Goal: Task Accomplishment & Management: Manage account settings

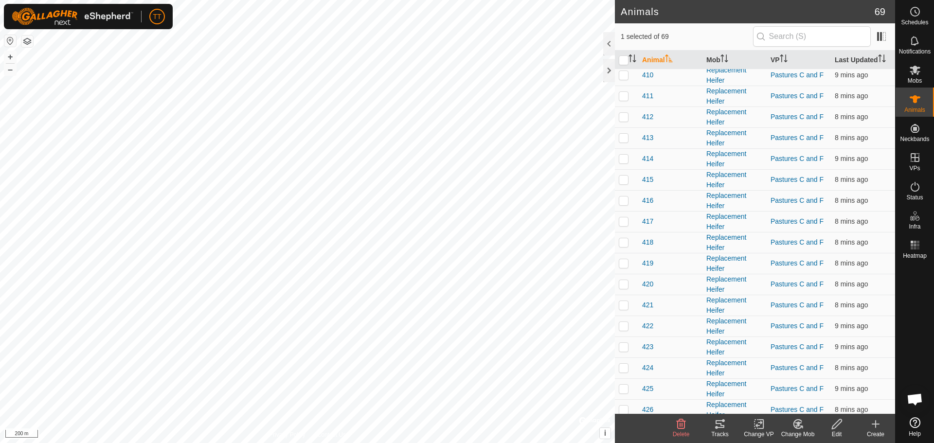
scroll to position [48, 0]
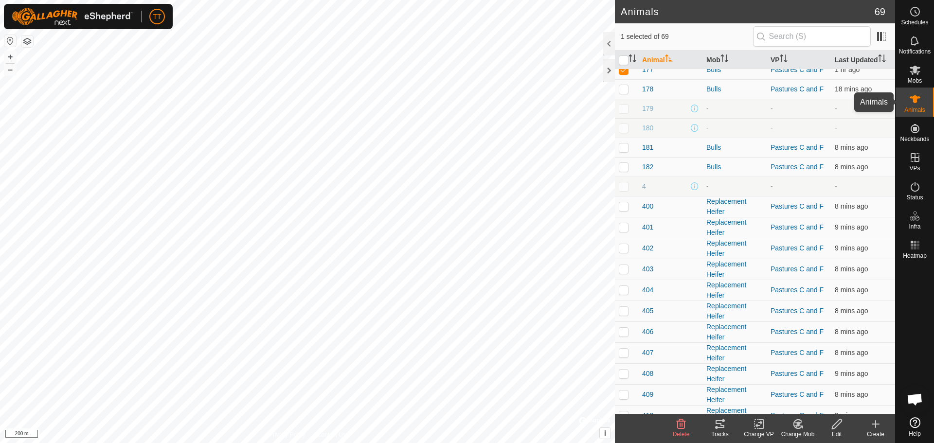
click at [906, 97] on es-animals-svg-icon at bounding box center [915, 99] width 18 height 16
click at [881, 37] on span at bounding box center [881, 37] width 16 height 16
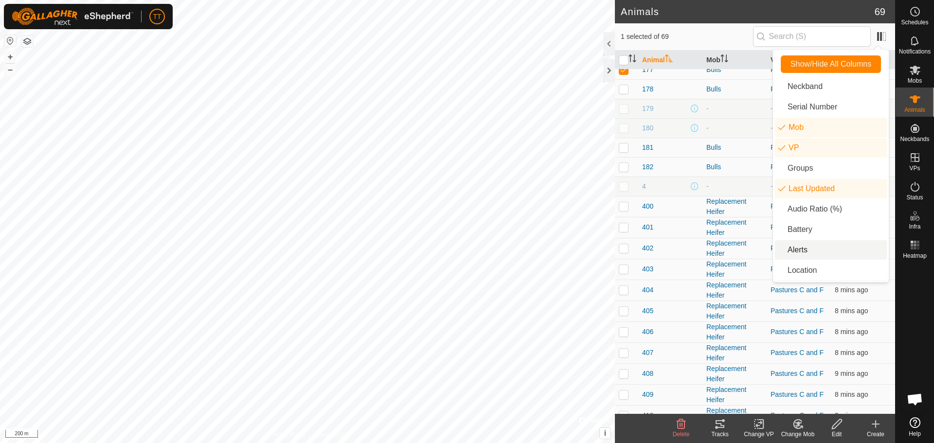
click at [829, 247] on li "Alerts" at bounding box center [831, 249] width 112 height 19
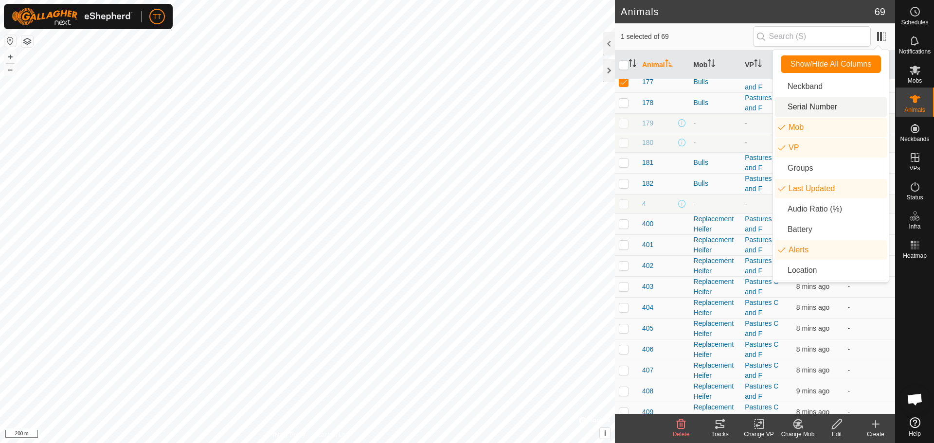
click at [733, 27] on div "1 selected of 69" at bounding box center [754, 36] width 268 height 20
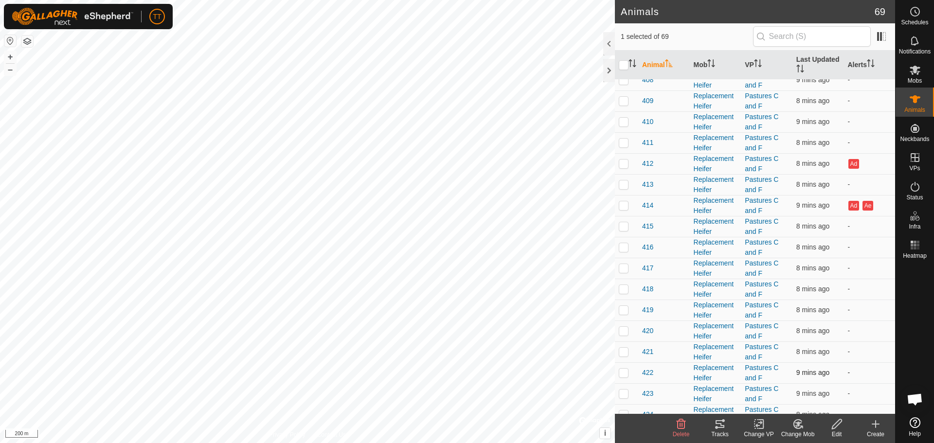
scroll to position [340, 0]
click at [624, 183] on p-checkbox at bounding box center [624, 182] width 10 height 8
checkbox input "true"
click at [620, 228] on p-checkbox at bounding box center [624, 224] width 10 height 8
checkbox input "true"
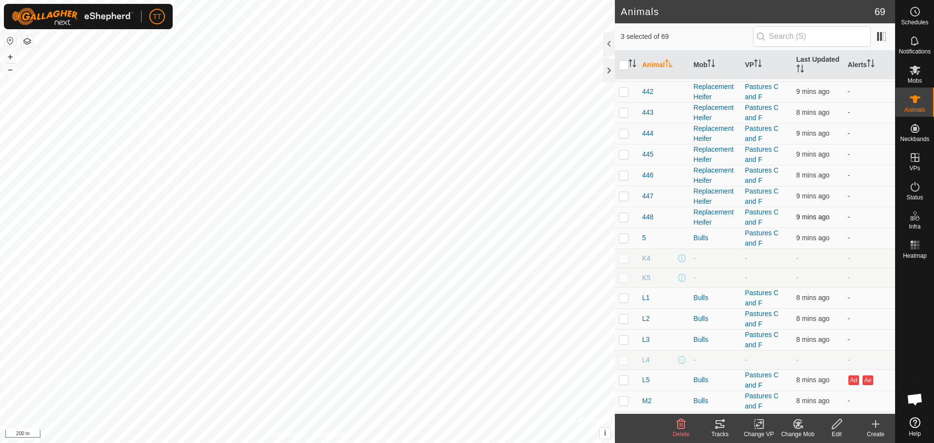
scroll to position [1097, 0]
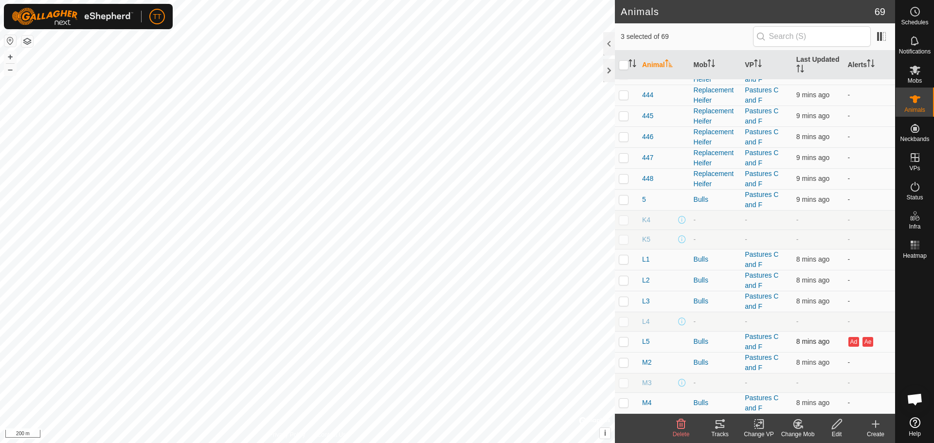
click at [620, 347] on td at bounding box center [626, 341] width 23 height 21
checkbox input "true"
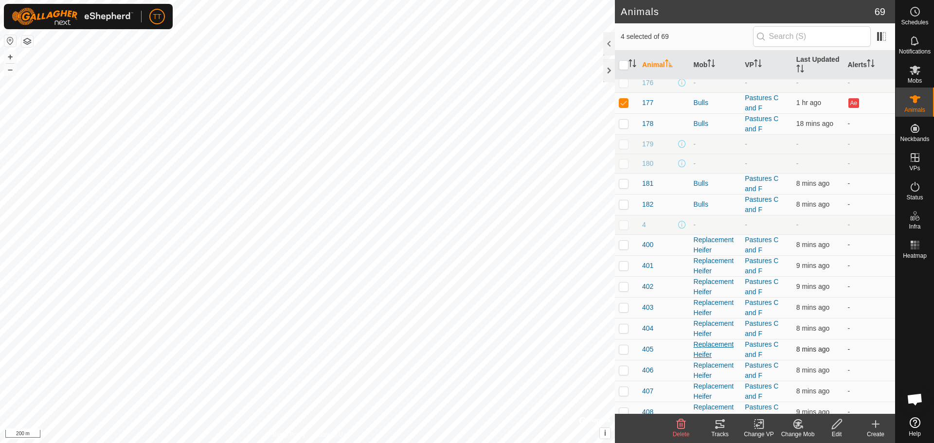
scroll to position [0, 0]
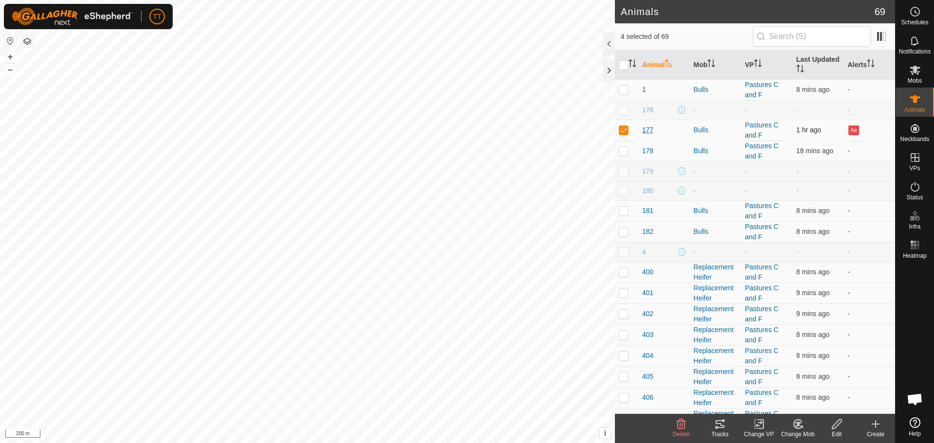
click at [646, 128] on span "177" at bounding box center [647, 130] width 11 height 10
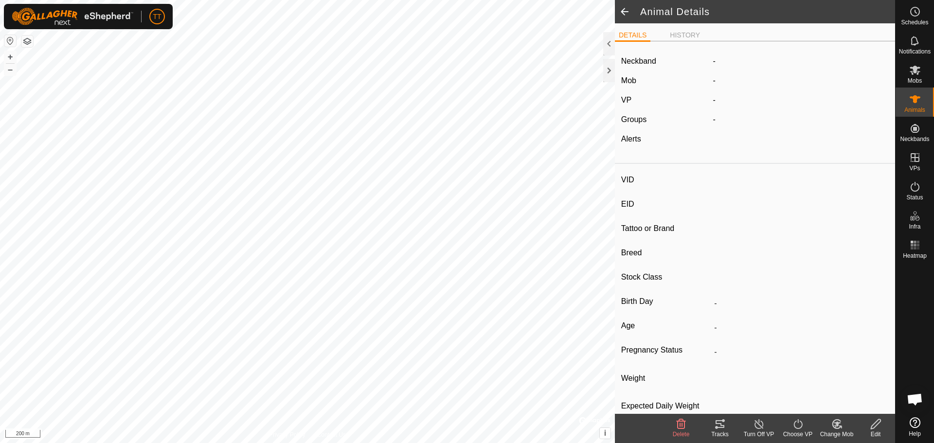
type input "177"
type input "124000179564978"
type input "77"
type input "Angus Cross"
type input "-"
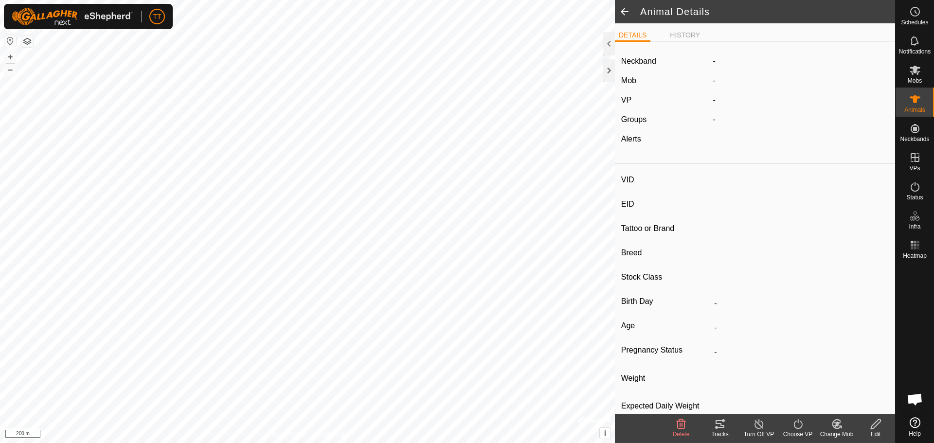
type input "01/2019"
type input "6 years 9 months"
type input "0 kg"
type input "-"
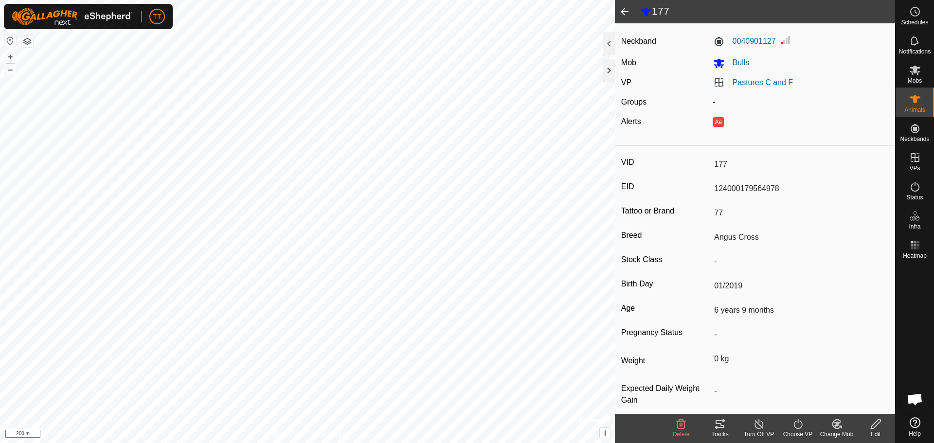
scroll to position [32, 0]
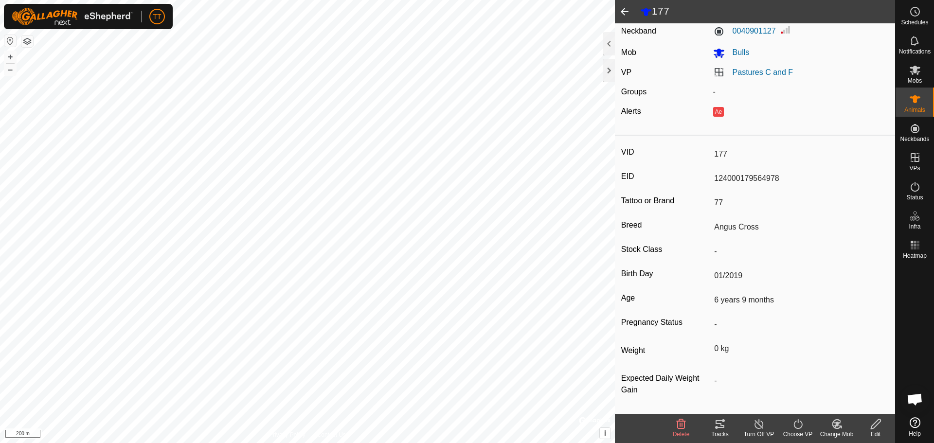
click at [720, 428] on icon at bounding box center [720, 424] width 12 height 12
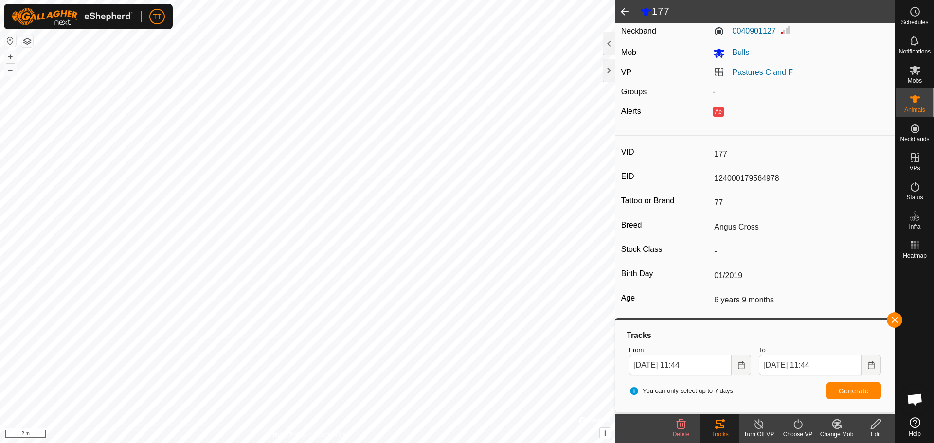
click at [751, 367] on div "From [DATE] 11:44" at bounding box center [690, 360] width 130 height 38
click at [739, 368] on icon "Choose Date" at bounding box center [741, 365] width 8 height 8
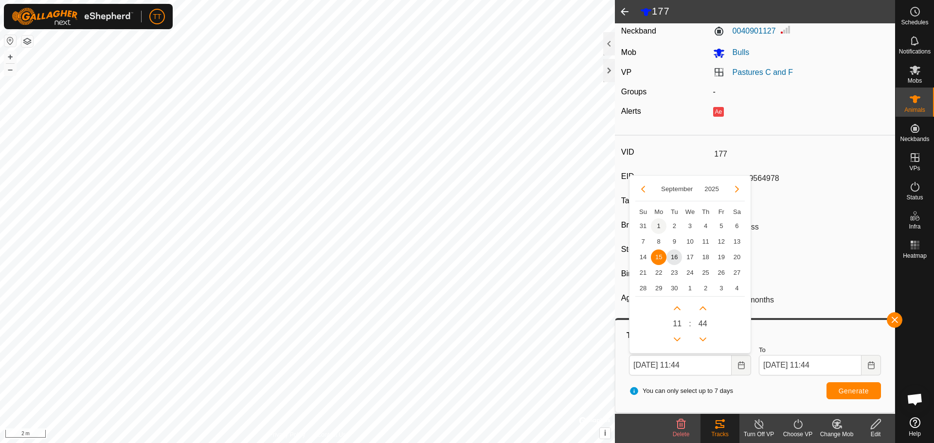
click at [654, 225] on span "1" at bounding box center [659, 226] width 16 height 16
type input "[DATE] 11:44"
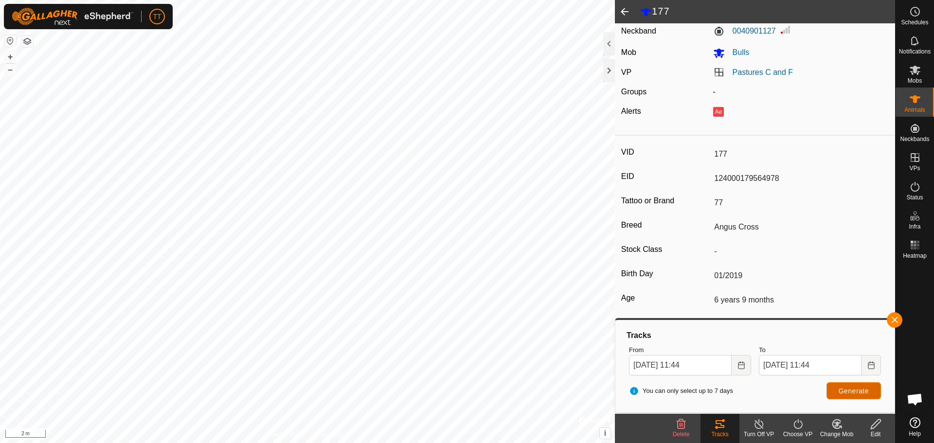
click at [871, 396] on button "Generate" at bounding box center [853, 390] width 54 height 17
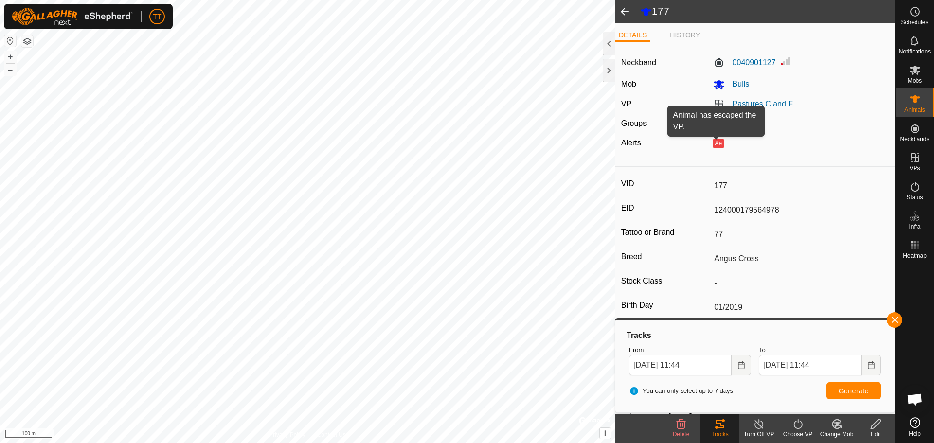
click at [715, 145] on button "Ae" at bounding box center [718, 144] width 11 height 10
type input "-"
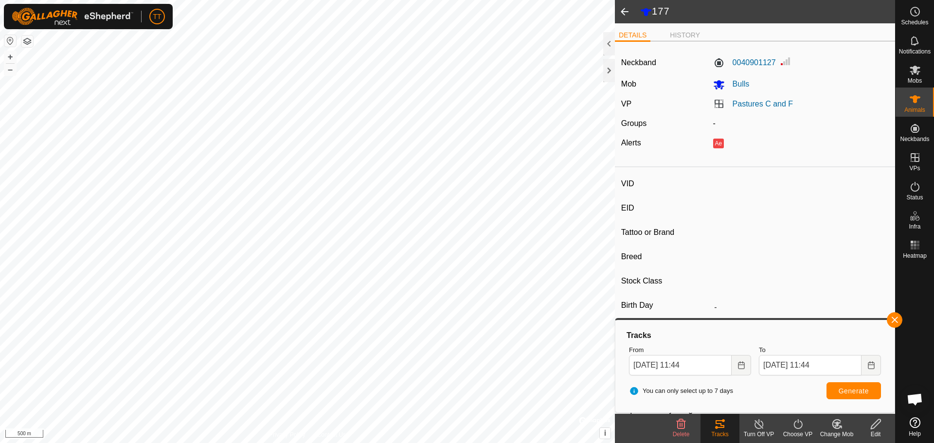
type input "412"
type input "124000179564703"
type input "-"
type input "Red Angus"
type input "Heifer"
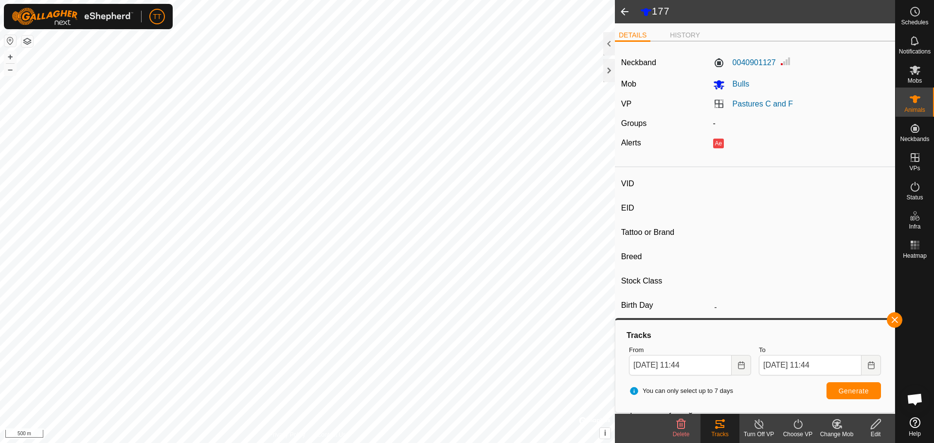
type input "01/2024"
type input "1 year 8 months"
type input "0 kg"
type input "-"
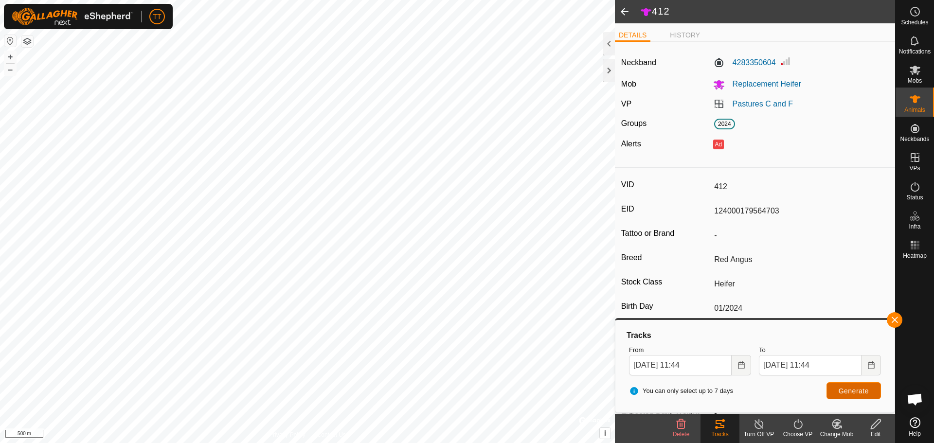
click at [857, 387] on span "Generate" at bounding box center [853, 391] width 30 height 8
click at [737, 367] on icon "Choose Date" at bounding box center [741, 365] width 8 height 8
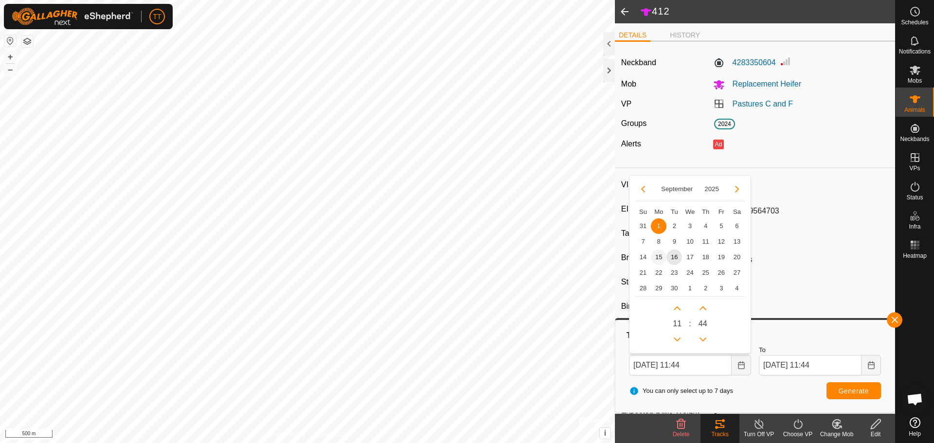
click at [660, 252] on span "15" at bounding box center [659, 257] width 16 height 16
type input "[DATE] 11:44"
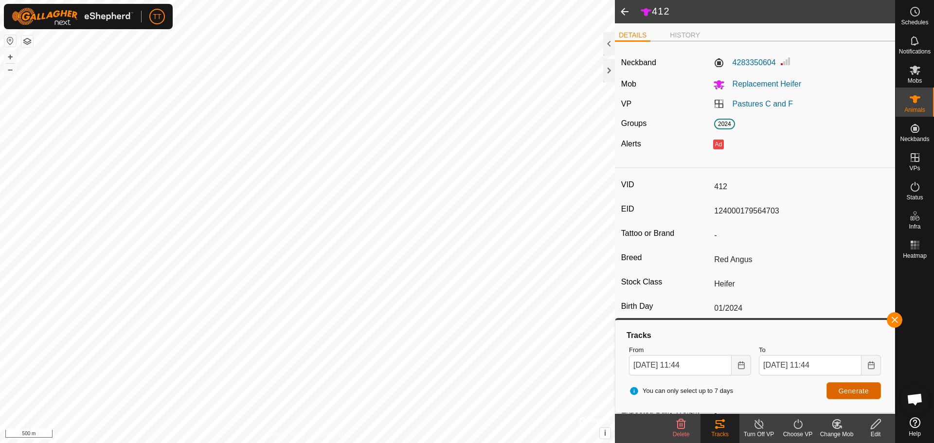
click at [868, 392] on span "Generate" at bounding box center [853, 391] width 30 height 8
click at [622, 10] on span at bounding box center [624, 11] width 19 height 23
type input "-"
type input "177"
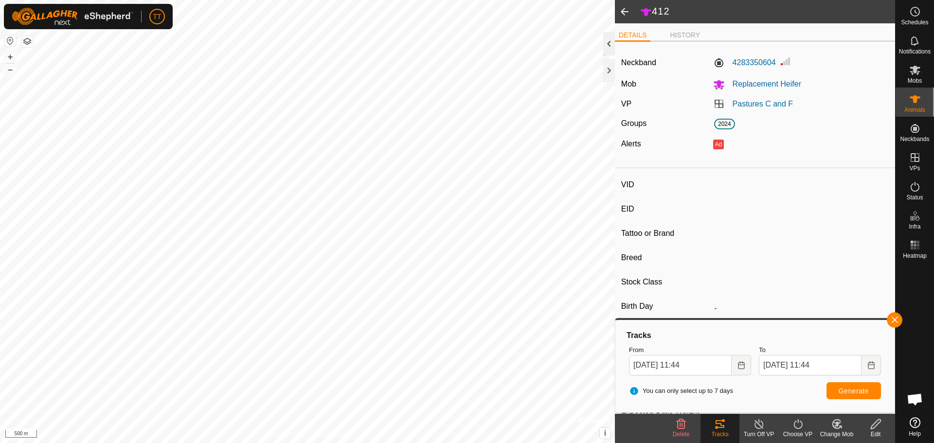
type input "124000179564978"
type input "77"
type input "Angus Cross"
type input "-"
type input "01/2019"
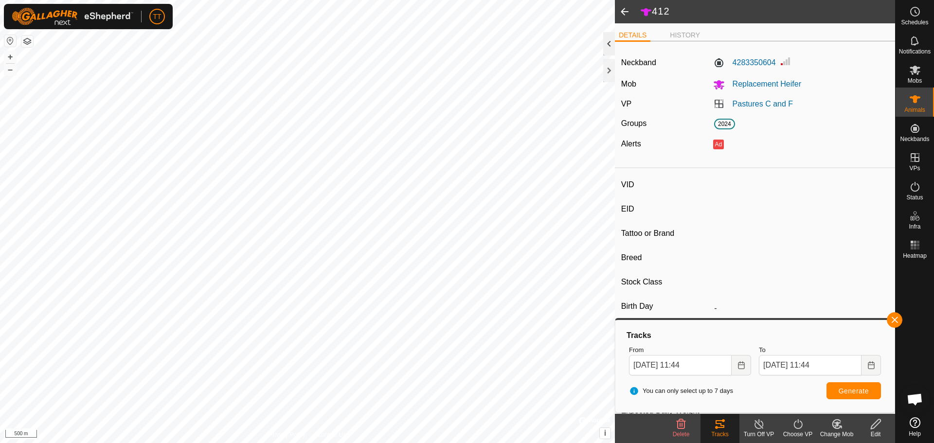
type input "6 years 9 months"
type input "0 kg"
type input "-"
click at [627, 12] on span at bounding box center [624, 11] width 19 height 23
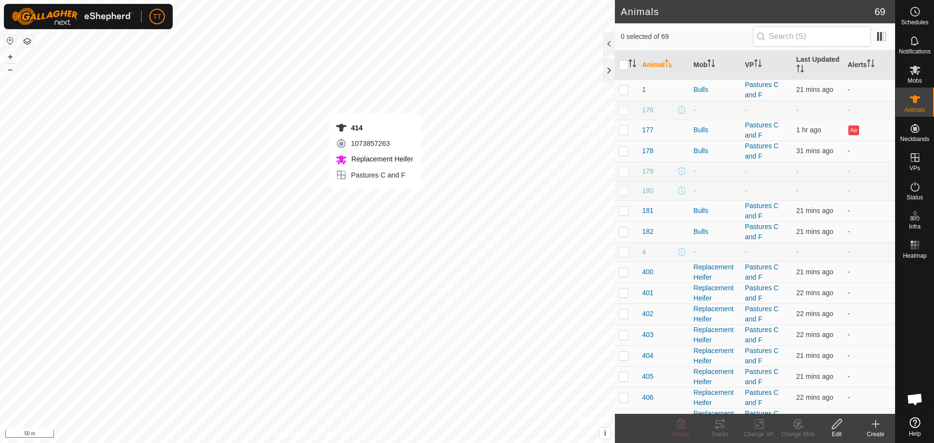
checkbox input "true"
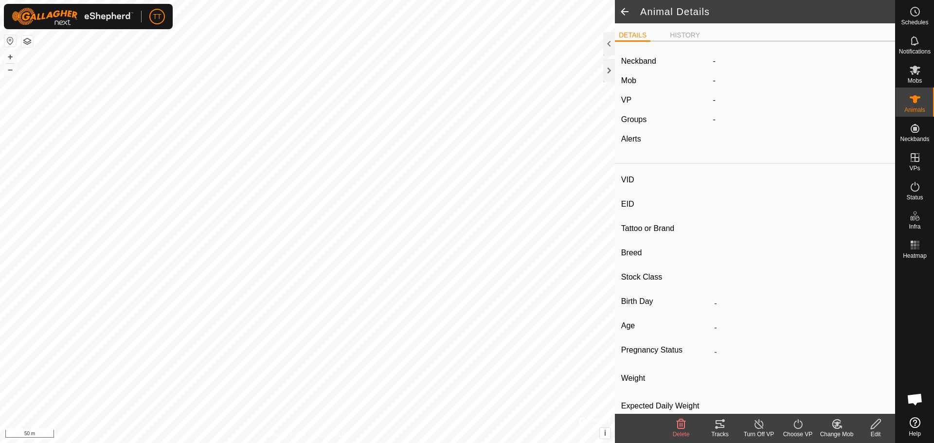
type input "414"
type input "124000179564834"
type input "-"
type input "Red Angus"
type input "Heifer"
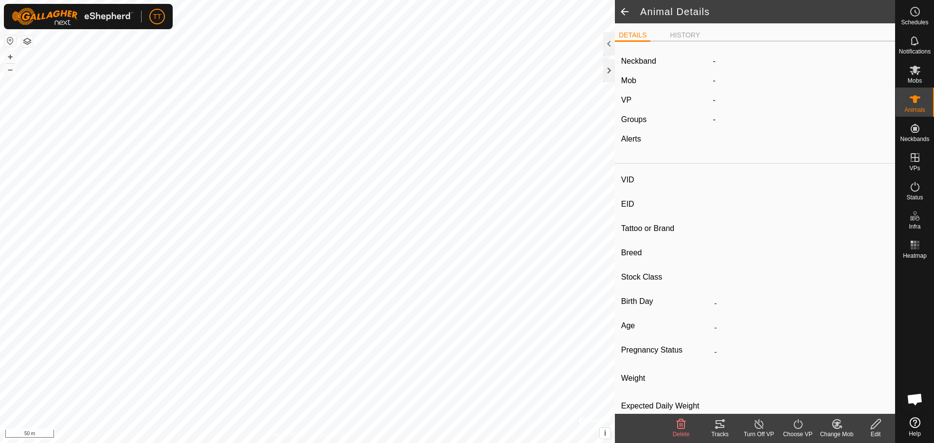
type input "01/2024"
type input "1 year 8 months"
type input "0 kg"
type input "-"
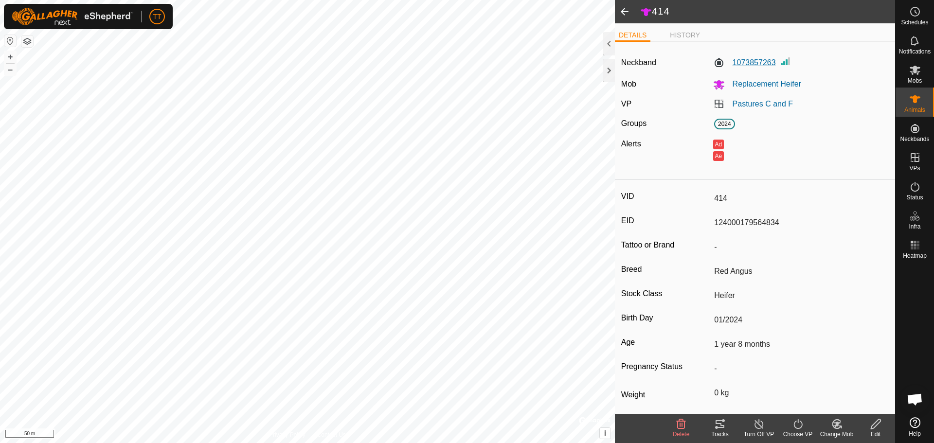
click at [762, 62] on label "1073857263" at bounding box center [744, 63] width 63 height 12
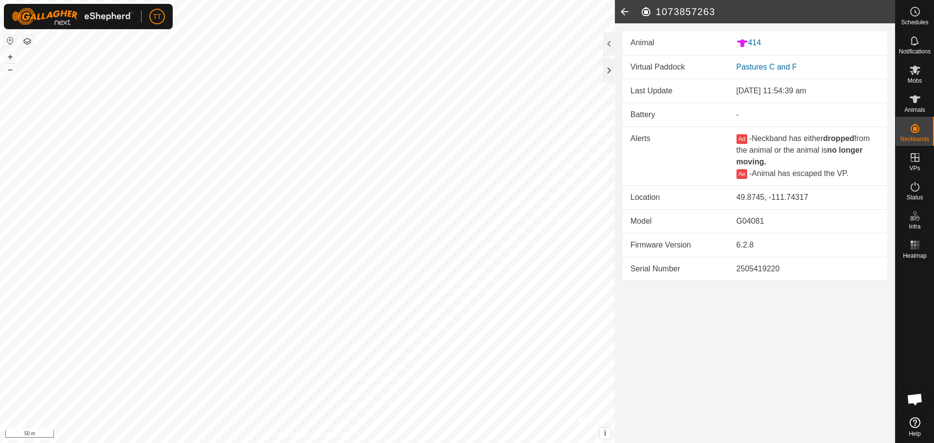
click at [624, 13] on icon at bounding box center [624, 11] width 19 height 23
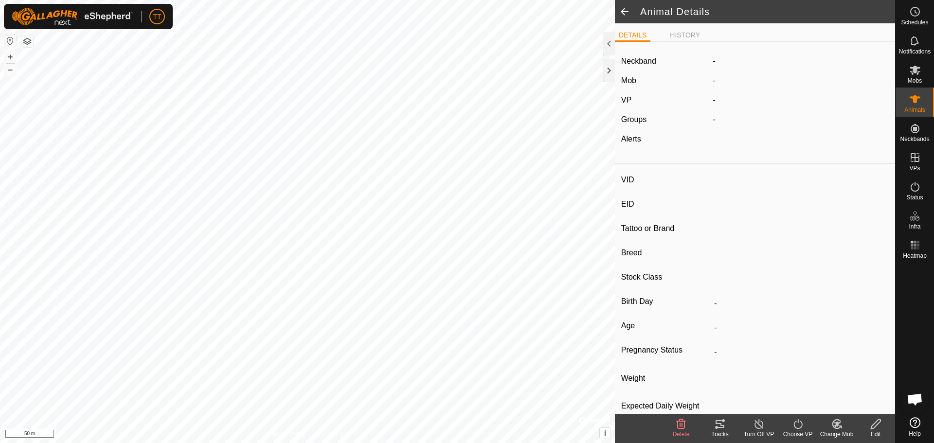
type input "414"
type input "124000179564834"
type input "-"
type input "Red Angus"
type input "Heifer"
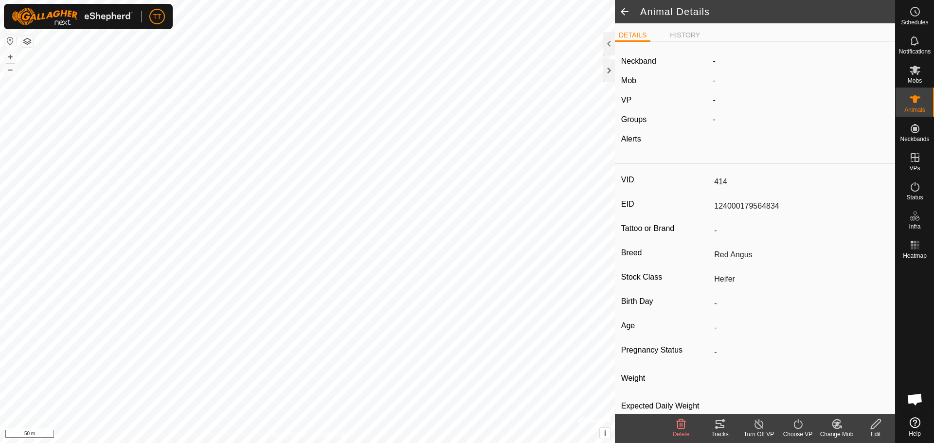
type input "01/2024"
type input "1 year 8 months"
type input "0 kg"
type input "-"
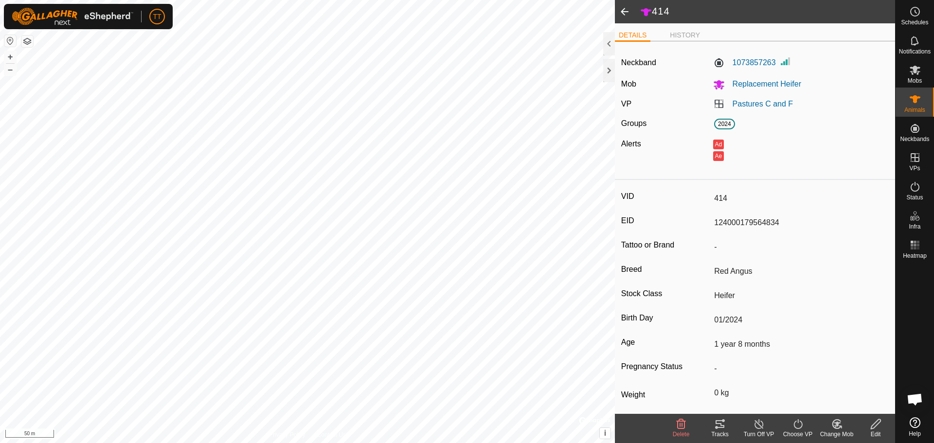
click at [875, 425] on icon at bounding box center [875, 424] width 10 height 10
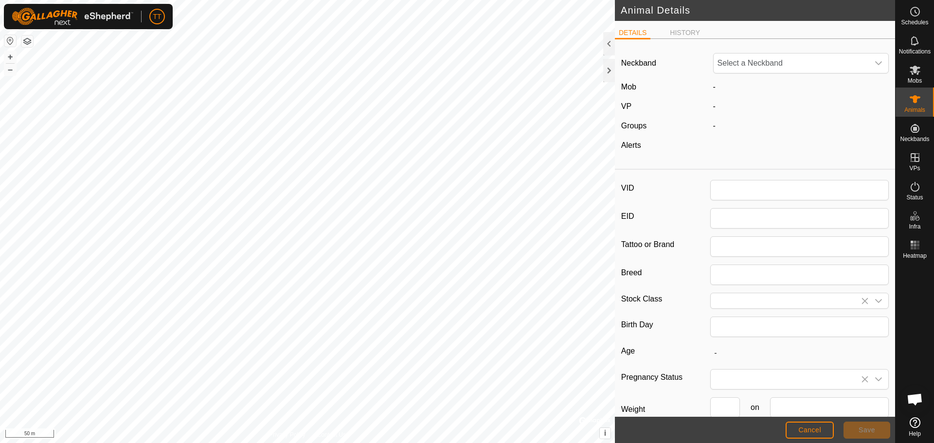
type input "414"
type input "124000179564834"
type input "Red Angus"
type input "Heifer"
type input "01/2024"
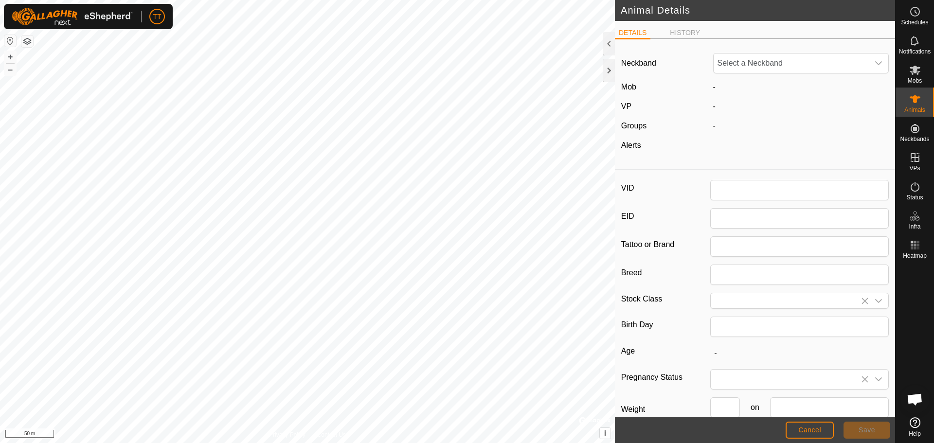
type input "1 year 8 months"
type input "0"
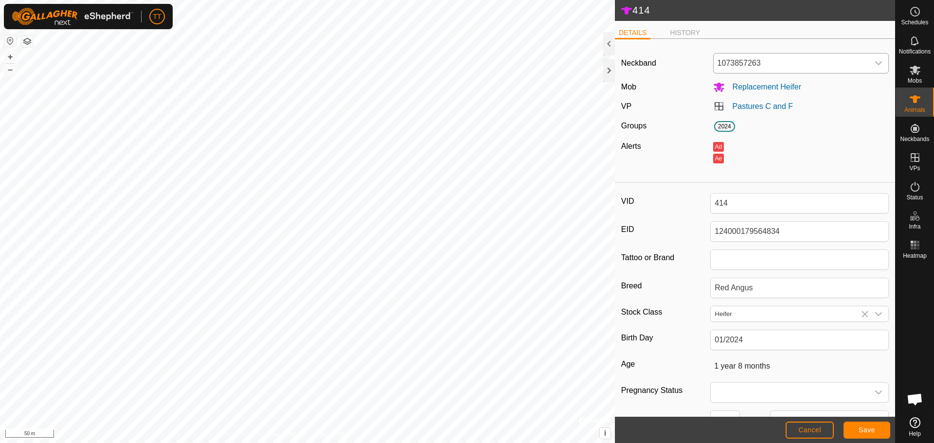
click at [799, 68] on span "1073857263" at bounding box center [791, 62] width 156 height 19
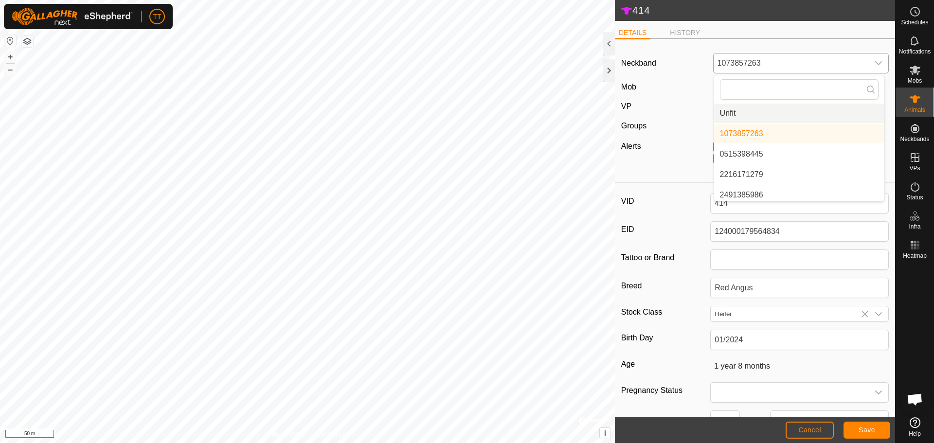
click at [772, 109] on li "Unfit" at bounding box center [799, 113] width 170 height 19
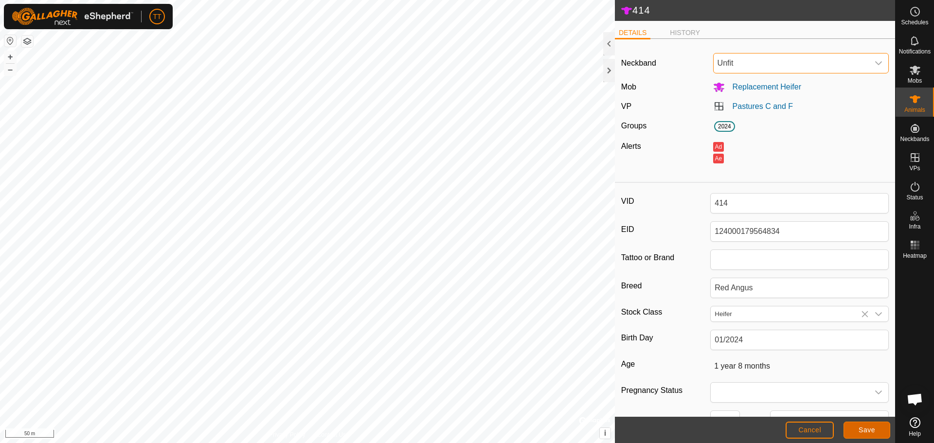
click at [870, 432] on span "Save" at bounding box center [866, 430] width 17 height 8
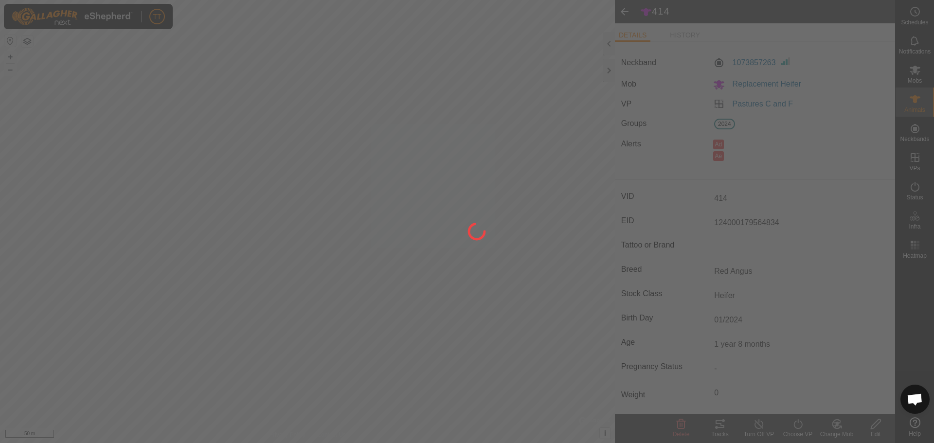
type input "-"
type input "0 kg"
type input "-"
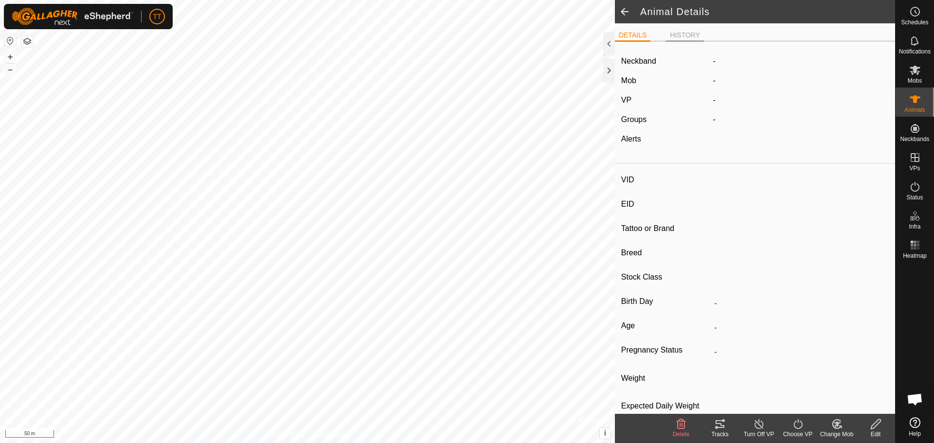
type input "L5"
type input "124000179564979"
type input "77"
type input "Angus Cross"
type input "Bull"
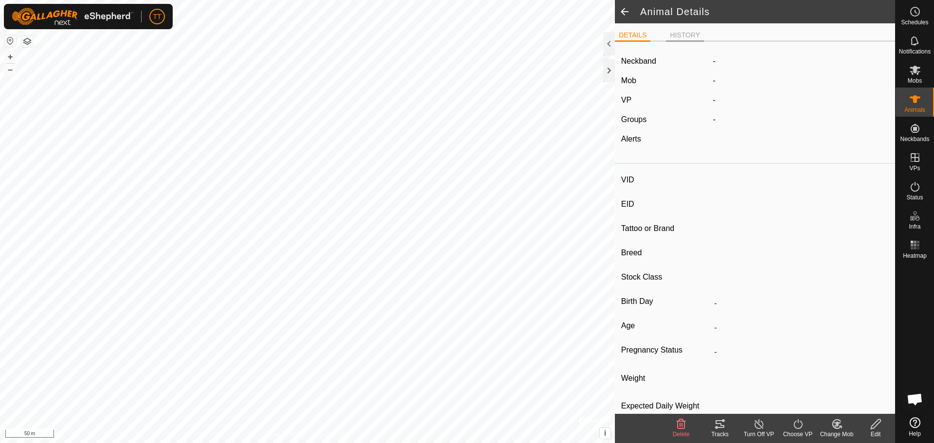
type input "01/2023"
type input "2 years 8 months"
type input "0 kg"
type input "-"
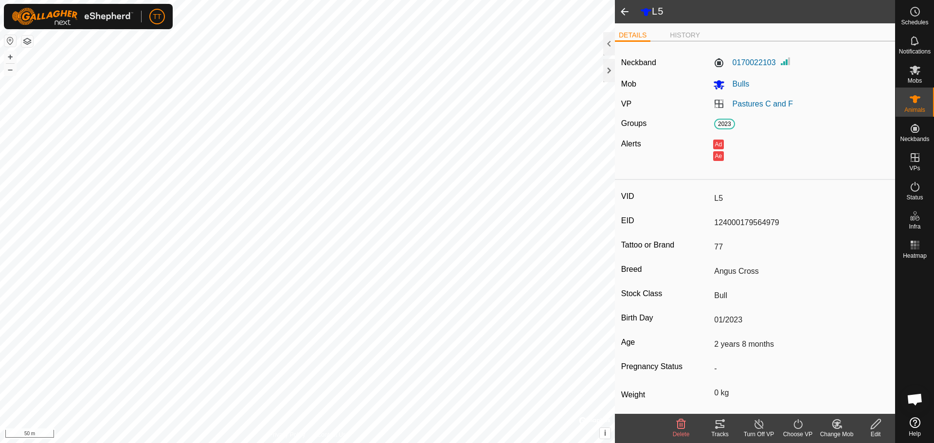
click at [878, 429] on icon at bounding box center [875, 424] width 12 height 12
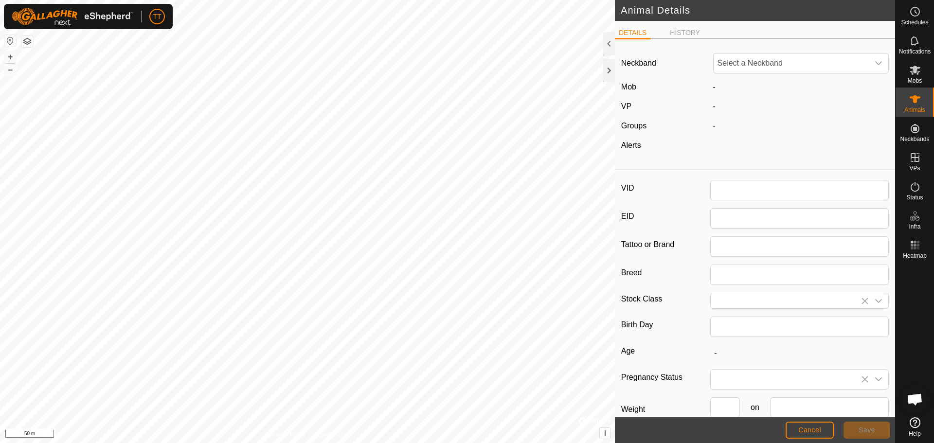
type input "L5"
type input "124000179564979"
type input "77"
type input "Angus Cross"
type input "Bull"
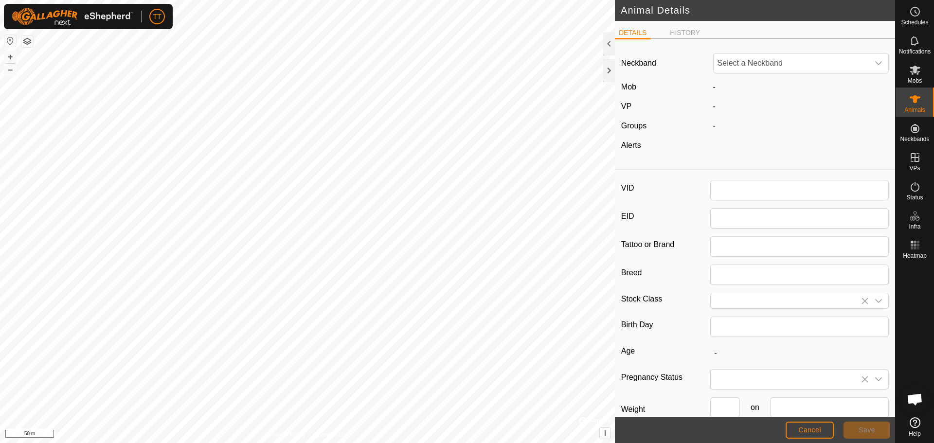
type input "01/2023"
type input "2 years 8 months"
type input "0"
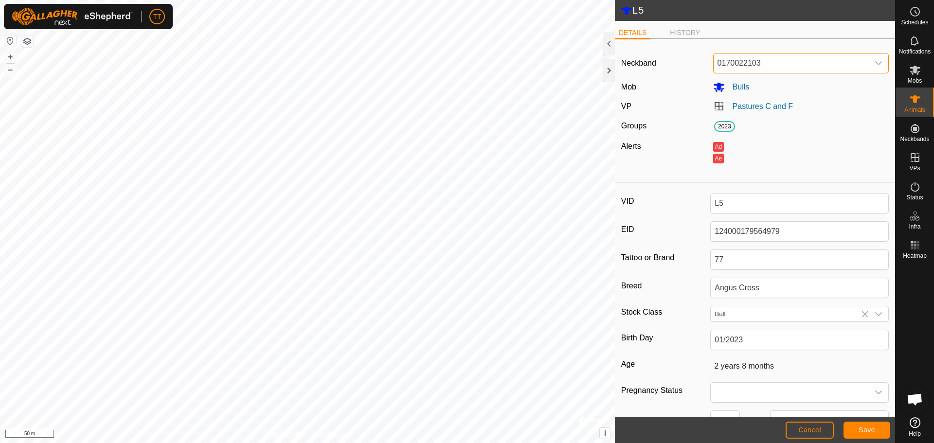
click at [790, 68] on span "0170022103" at bounding box center [791, 62] width 156 height 19
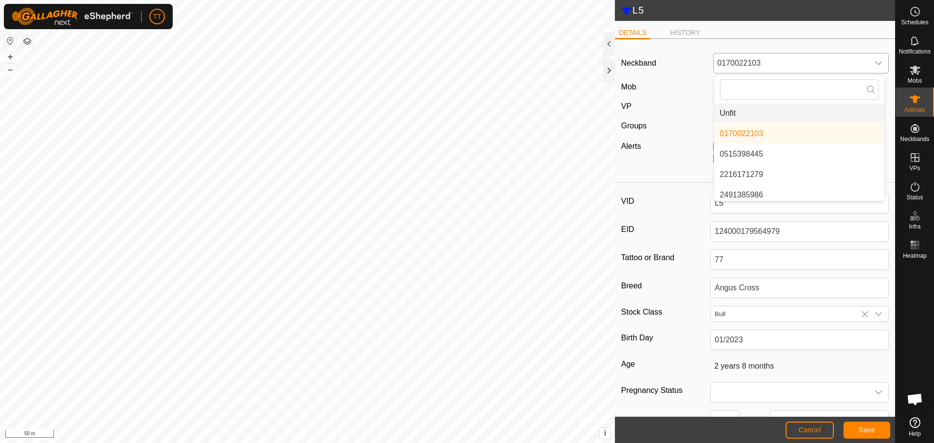
click at [766, 110] on li "Unfit" at bounding box center [799, 113] width 170 height 19
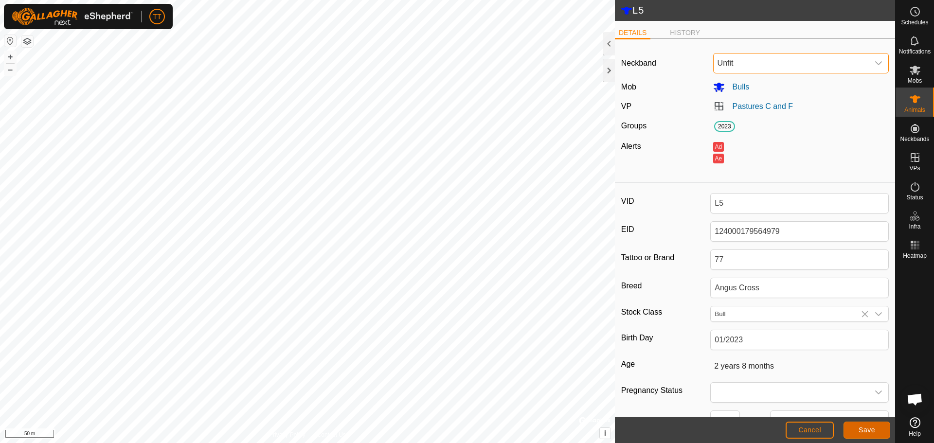
click at [864, 432] on span "Save" at bounding box center [866, 430] width 17 height 8
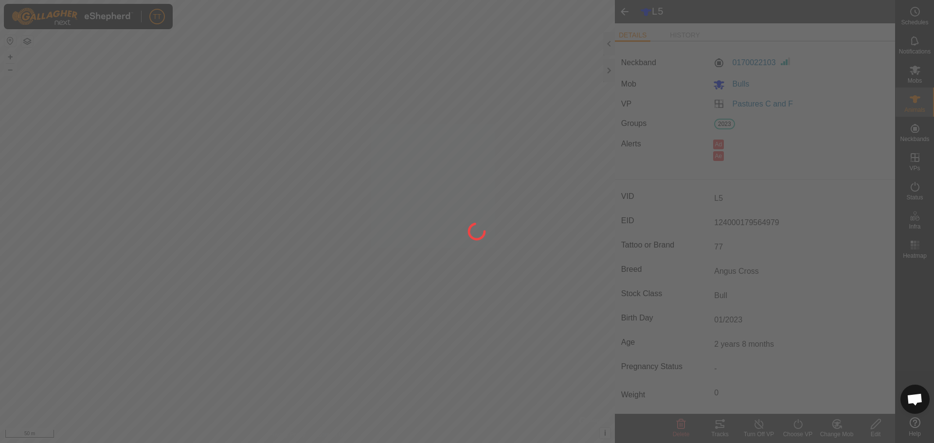
type input "0 kg"
type input "-"
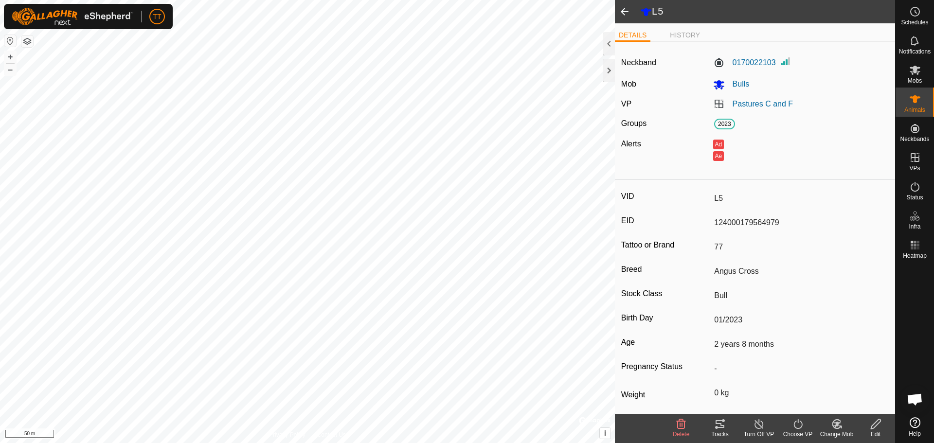
click at [623, 16] on span at bounding box center [624, 11] width 19 height 23
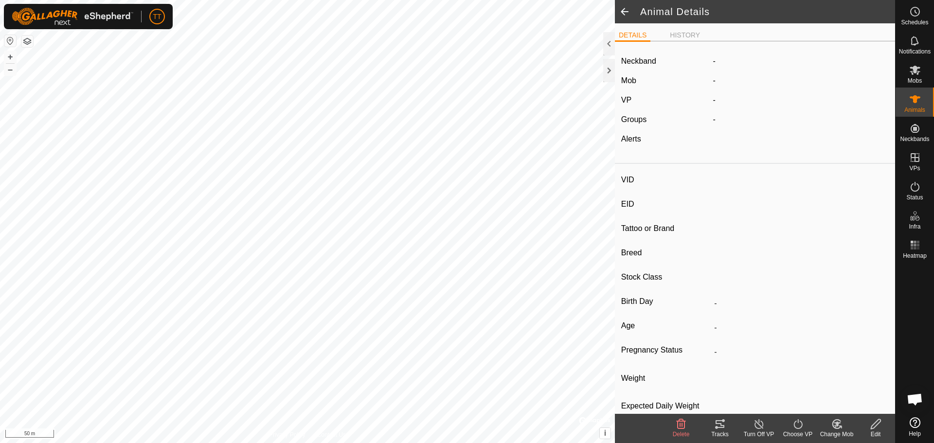
type input "L5"
type input "124000179564979"
type input "77"
type input "Angus Cross"
type input "Bull"
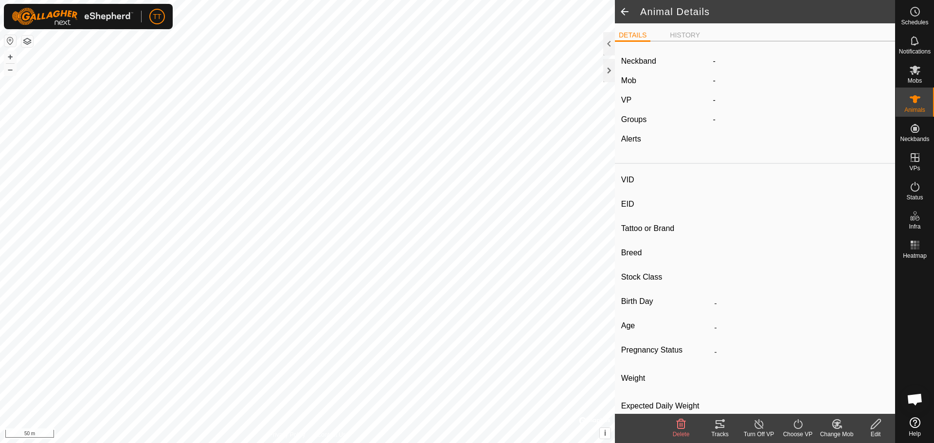
type input "01/2023"
type input "2 years 8 months"
type input "0 kg"
type input "-"
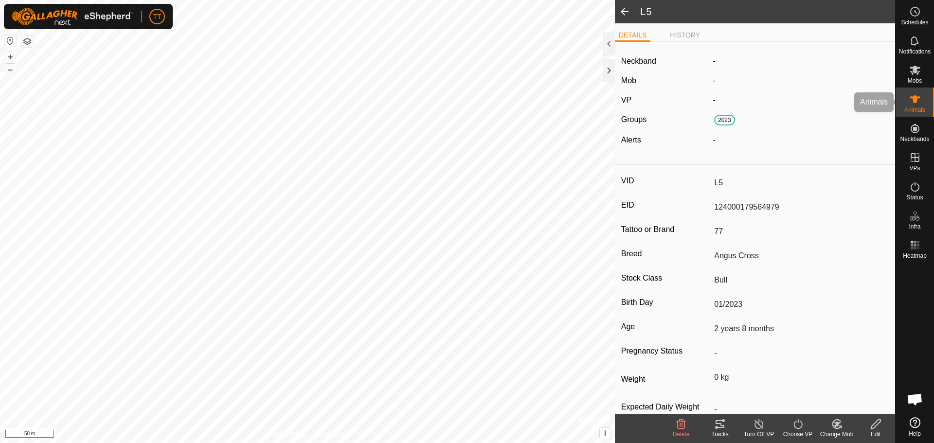
click at [916, 93] on es-animals-svg-icon at bounding box center [915, 99] width 18 height 16
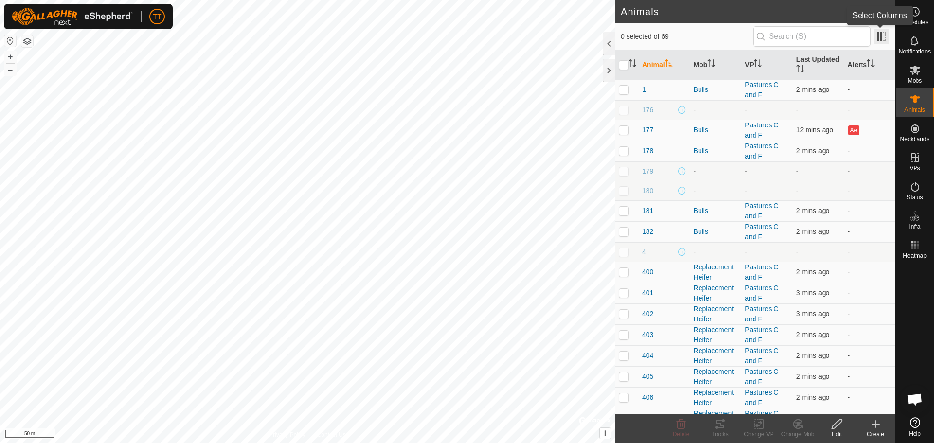
click at [884, 40] on span at bounding box center [881, 37] width 16 height 16
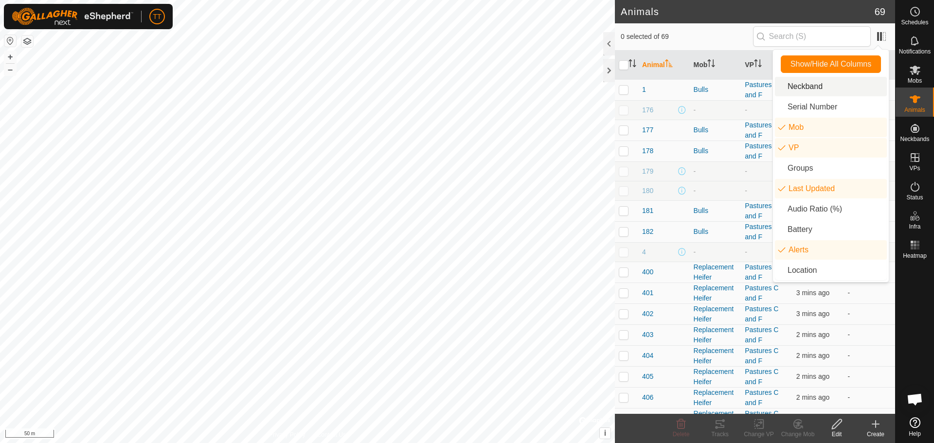
click at [829, 86] on li "Neckband" at bounding box center [831, 86] width 112 height 19
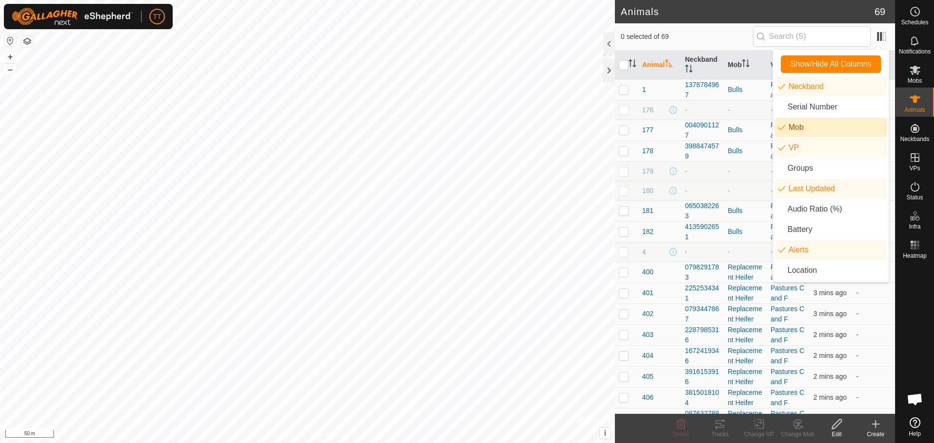
click at [716, 39] on span "0 selected of 69" at bounding box center [686, 37] width 132 height 10
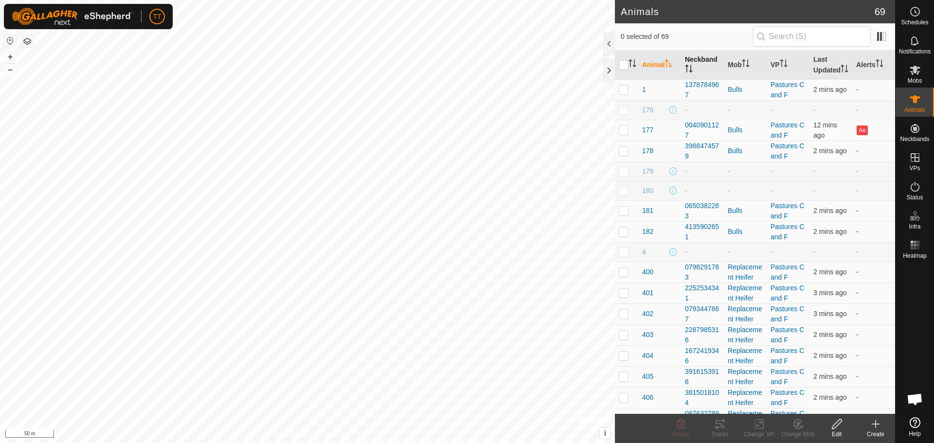
click at [695, 72] on th "Neckband" at bounding box center [702, 65] width 43 height 29
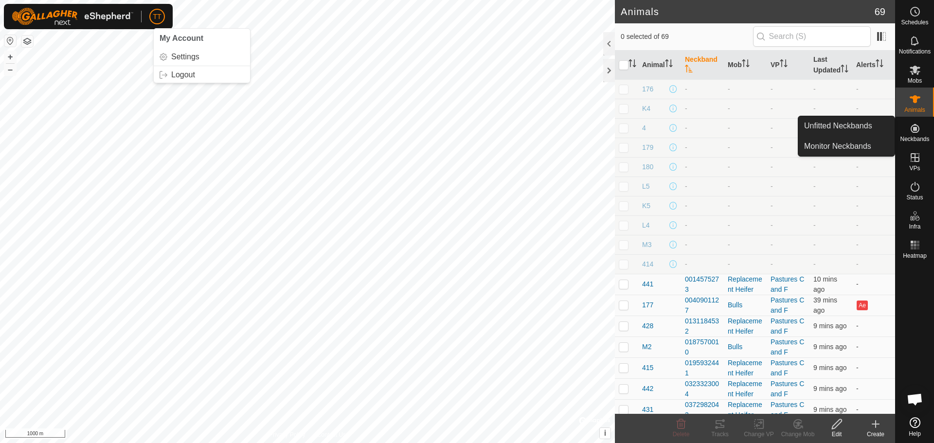
click at [917, 137] on span "Neckbands" at bounding box center [914, 139] width 29 height 6
click at [852, 127] on link "Unfitted Neckbands" at bounding box center [846, 125] width 96 height 19
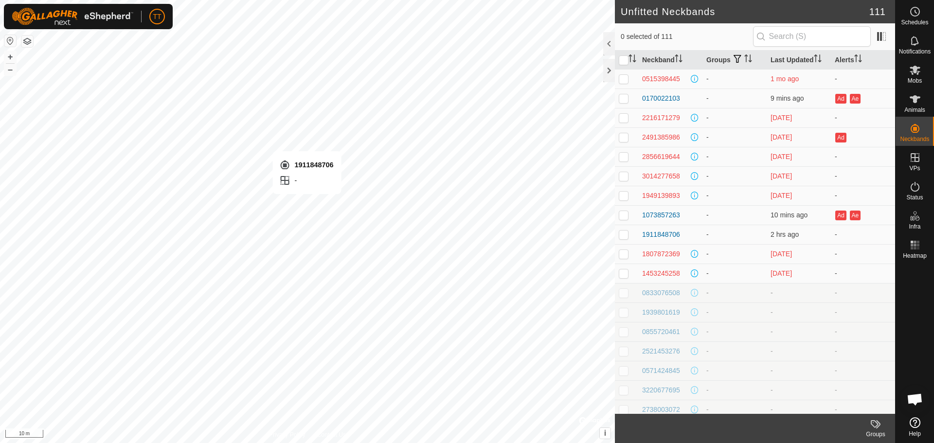
checkbox input "true"
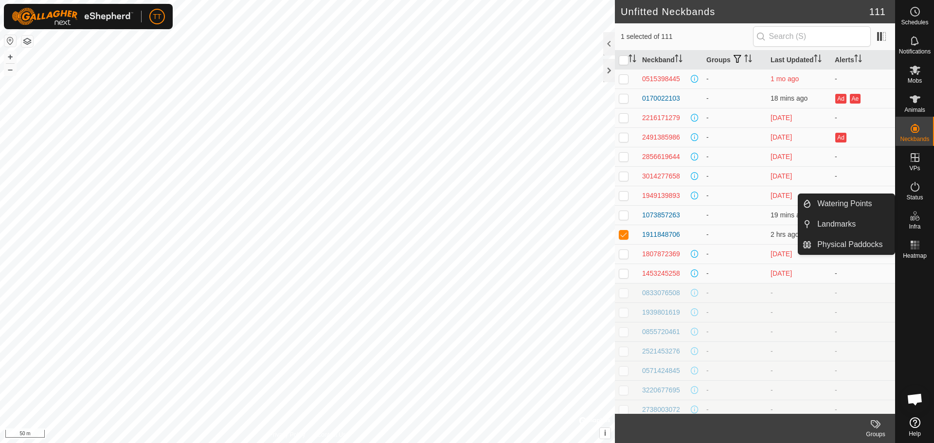
click at [922, 221] on es-infrastructure-svg-icon at bounding box center [915, 216] width 18 height 16
click at [827, 248] on link "Physical Paddocks" at bounding box center [852, 244] width 83 height 19
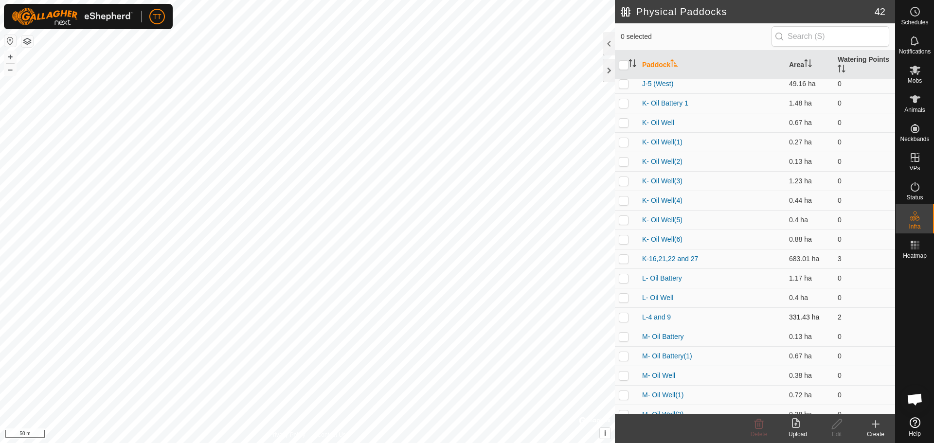
scroll to position [483, 0]
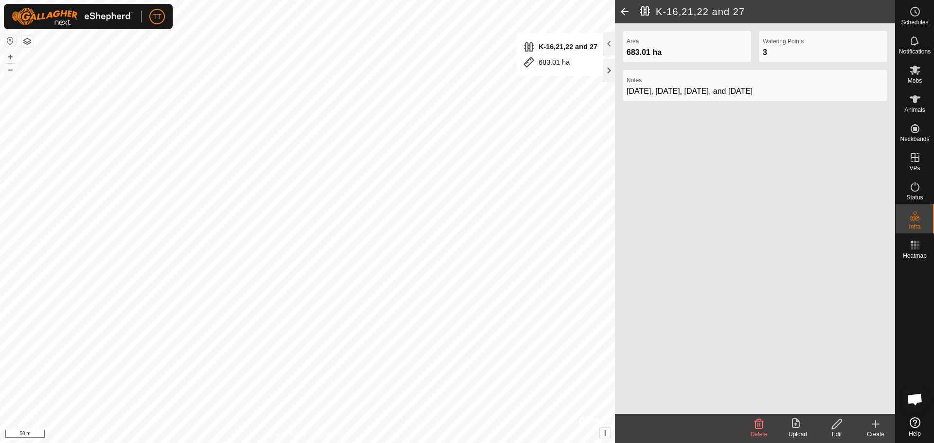
click at [626, 12] on span at bounding box center [624, 11] width 19 height 23
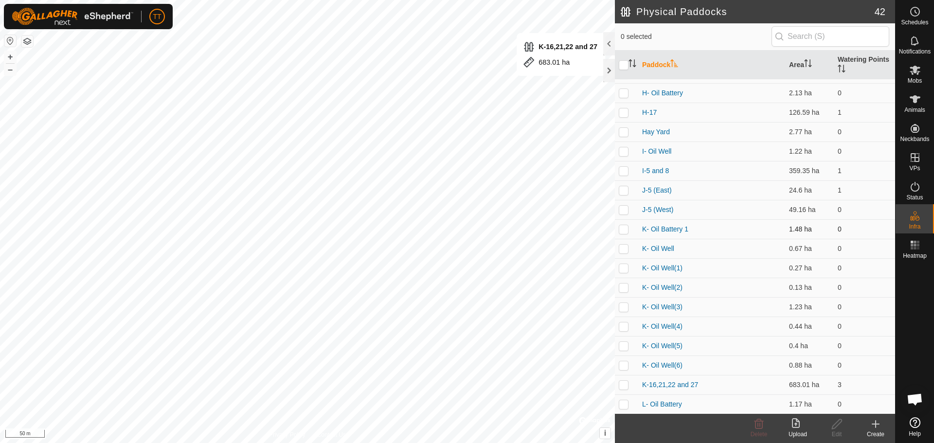
scroll to position [340, 0]
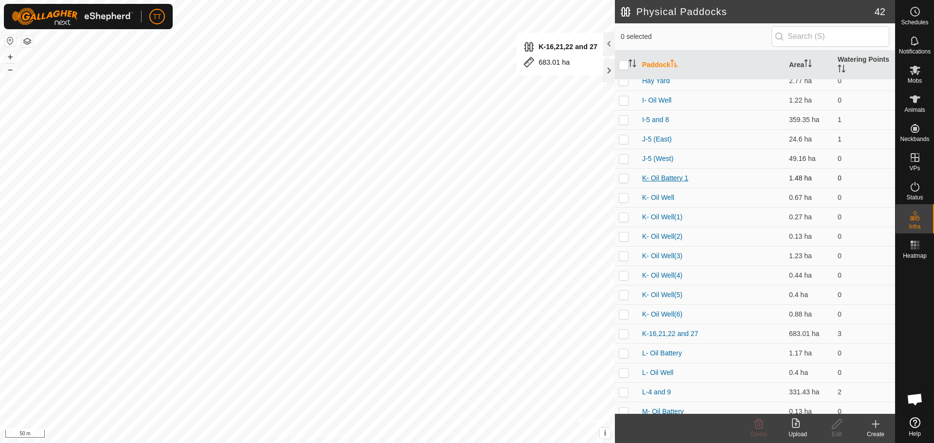
click at [673, 175] on link "K- Oil Battery 1" at bounding box center [665, 178] width 46 height 8
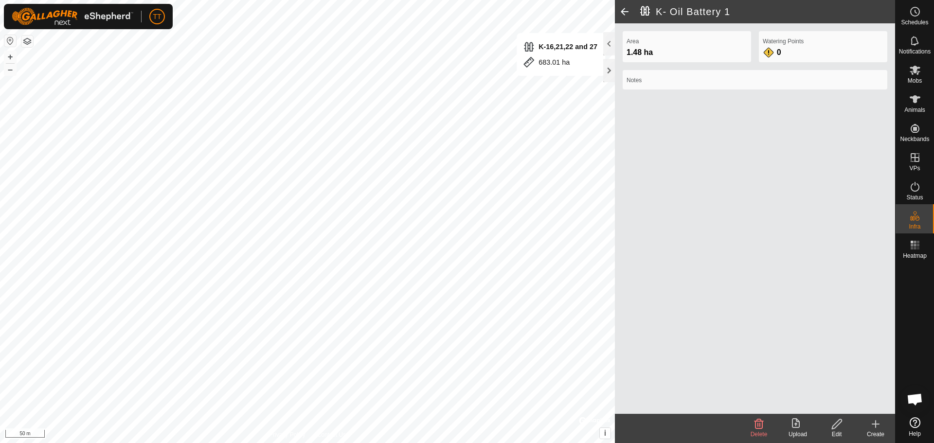
click at [838, 425] on icon at bounding box center [837, 424] width 10 height 10
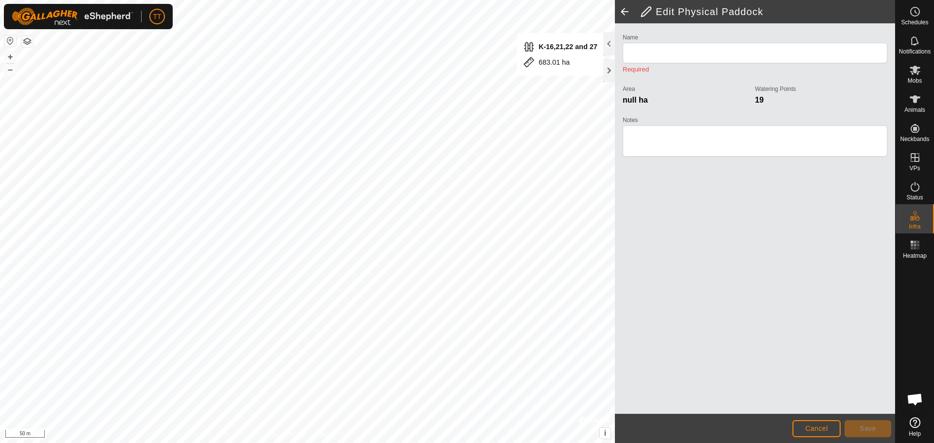
type input "K- Oil Battery 1"
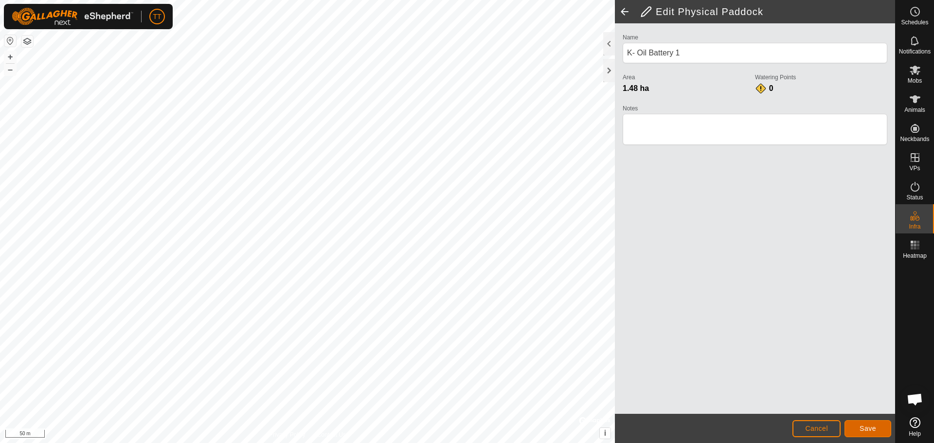
click at [872, 427] on span "Save" at bounding box center [867, 429] width 17 height 8
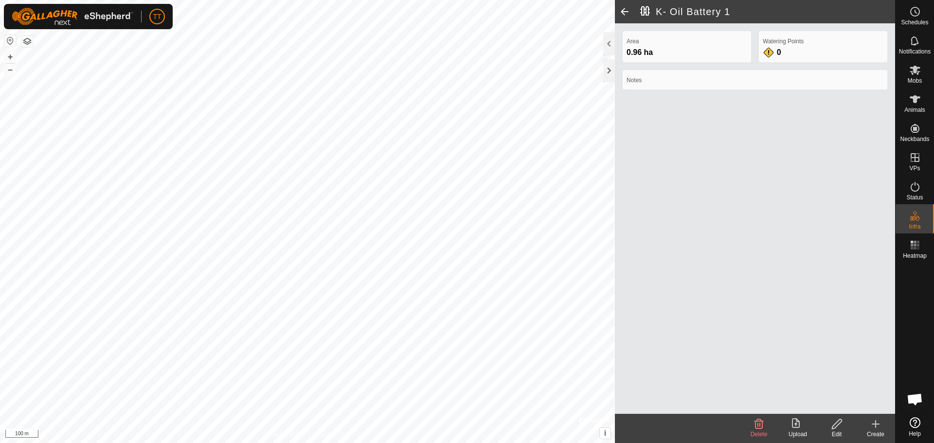
click at [628, 11] on span at bounding box center [624, 11] width 19 height 23
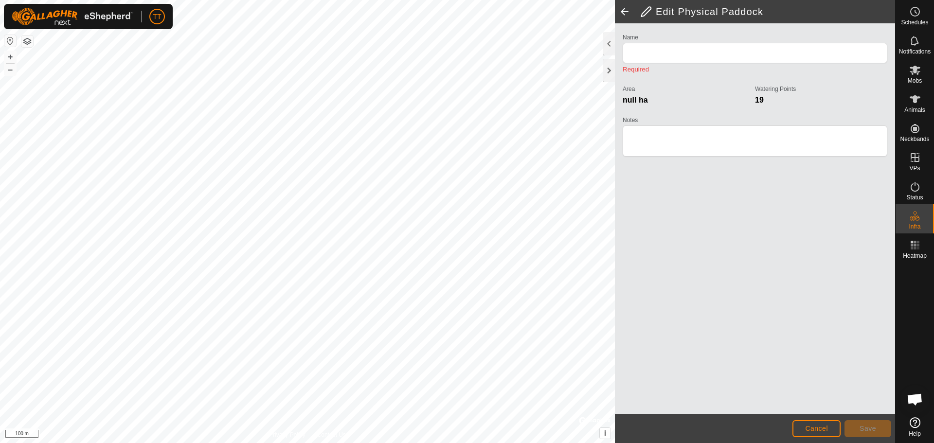
type input "K- Oil Battery 1"
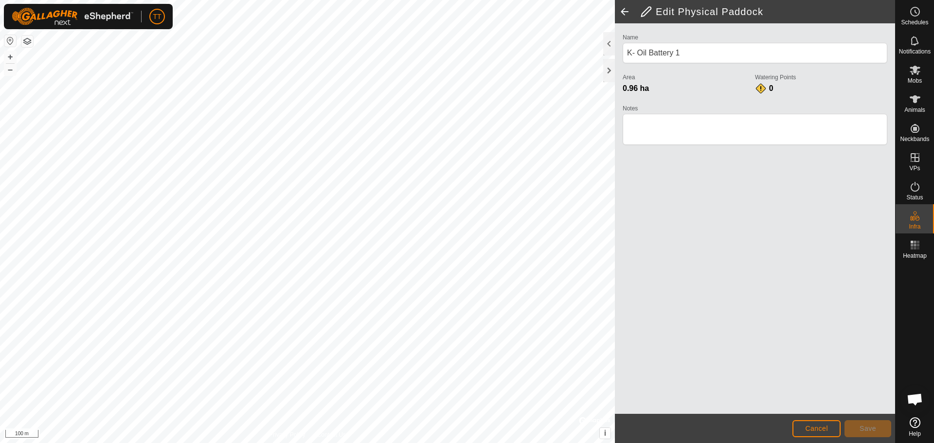
click at [625, 13] on span at bounding box center [624, 11] width 19 height 23
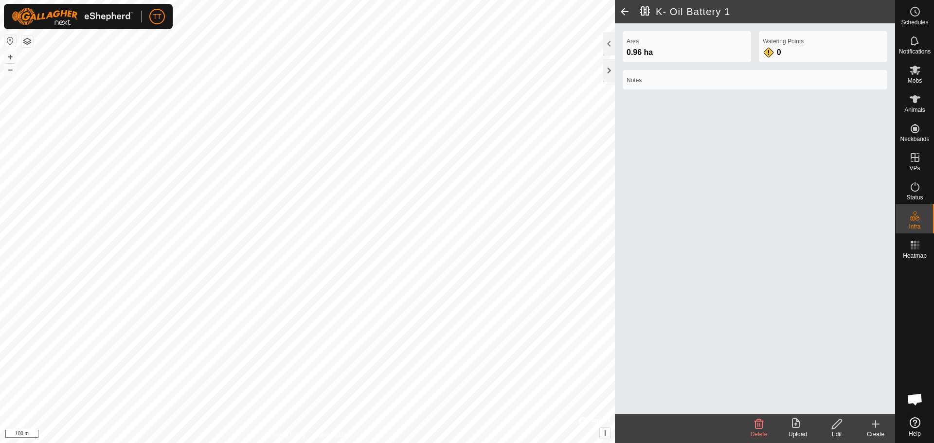
click at [625, 13] on span at bounding box center [624, 11] width 19 height 23
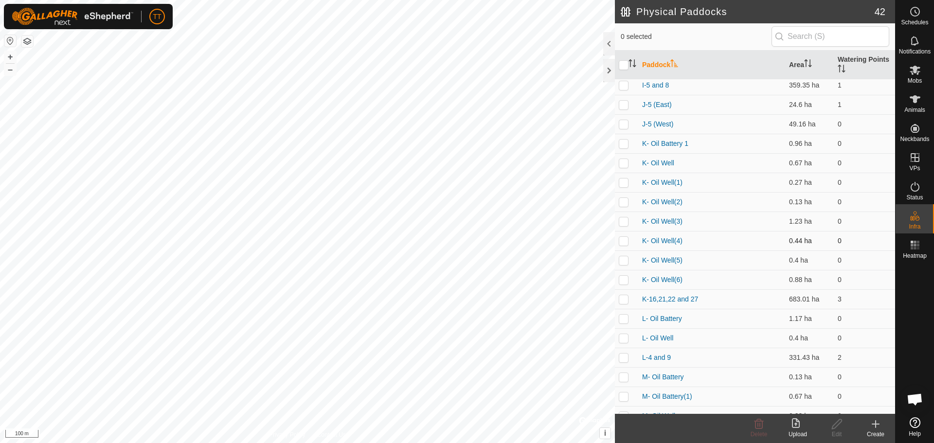
scroll to position [337, 0]
click at [664, 319] on link "K- Oil Well(6)" at bounding box center [662, 318] width 40 height 8
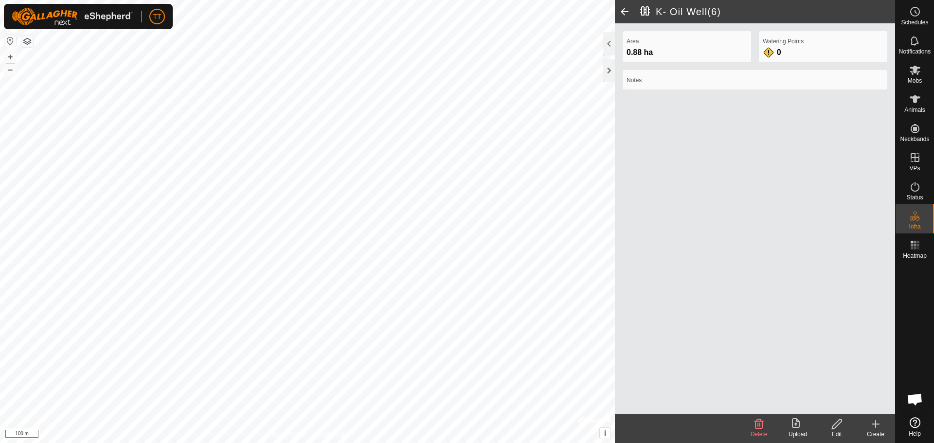
click at [624, 11] on span at bounding box center [624, 11] width 19 height 23
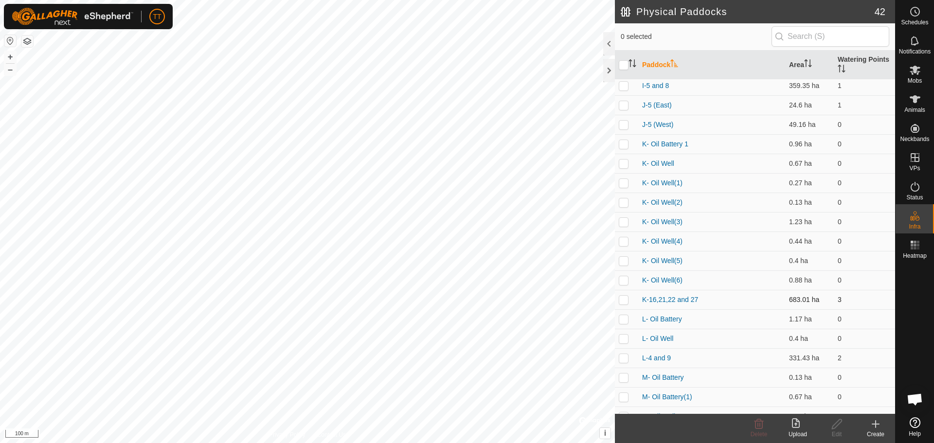
scroll to position [389, 0]
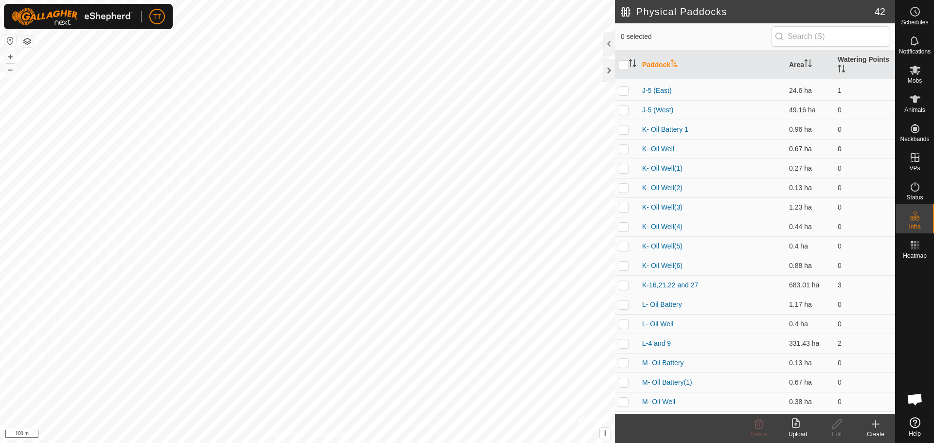
click at [662, 148] on link "K- Oil Well" at bounding box center [658, 149] width 32 height 8
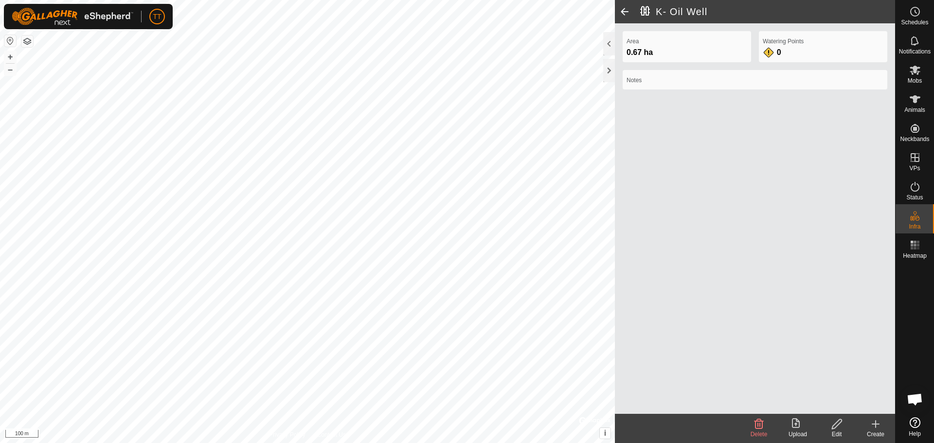
click at [624, 12] on span at bounding box center [624, 11] width 19 height 23
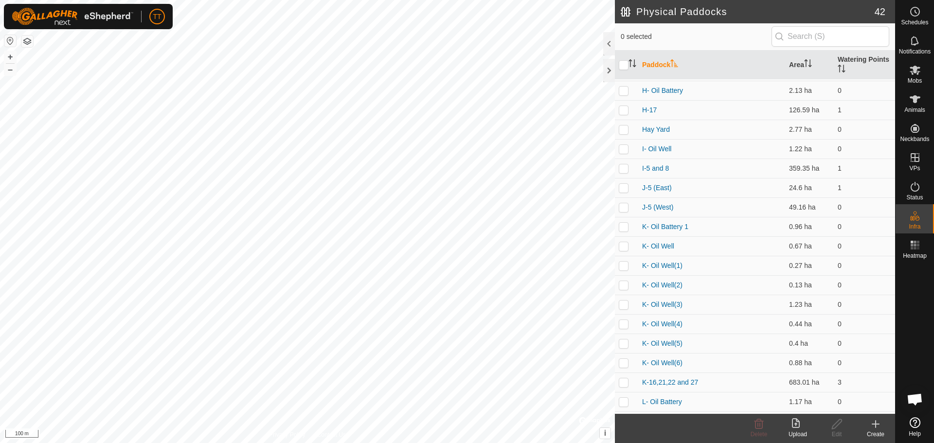
scroll to position [340, 0]
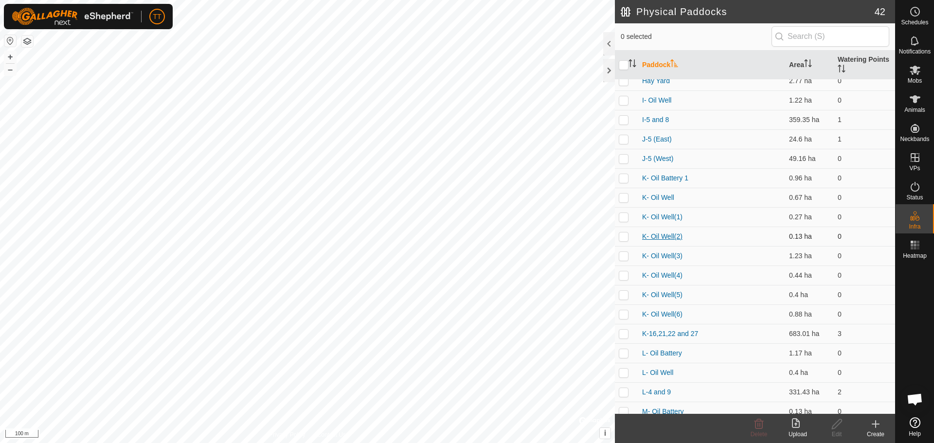
click at [672, 235] on link "K- Oil Well(2)" at bounding box center [662, 236] width 40 height 8
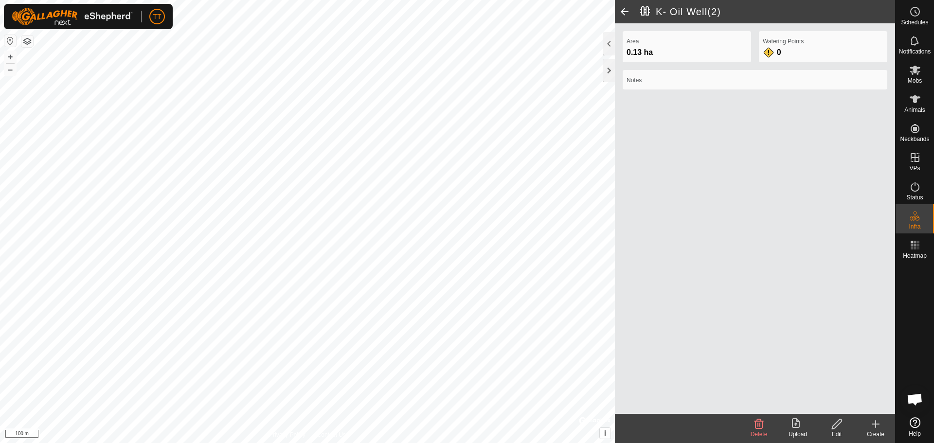
click at [759, 428] on icon at bounding box center [758, 424] width 9 height 10
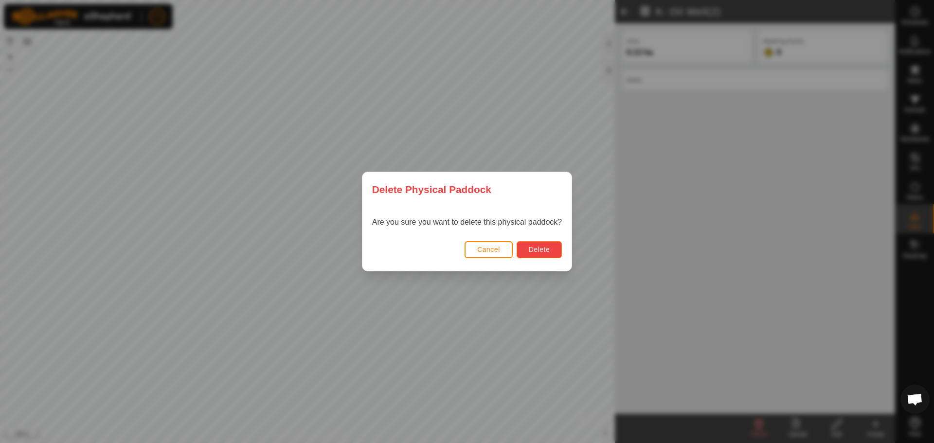
click at [530, 254] on button "Delete" at bounding box center [538, 249] width 45 height 17
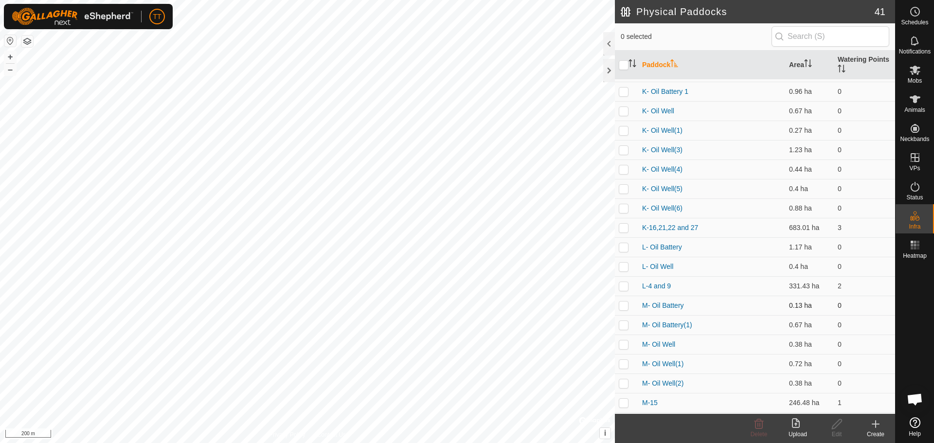
scroll to position [463, 0]
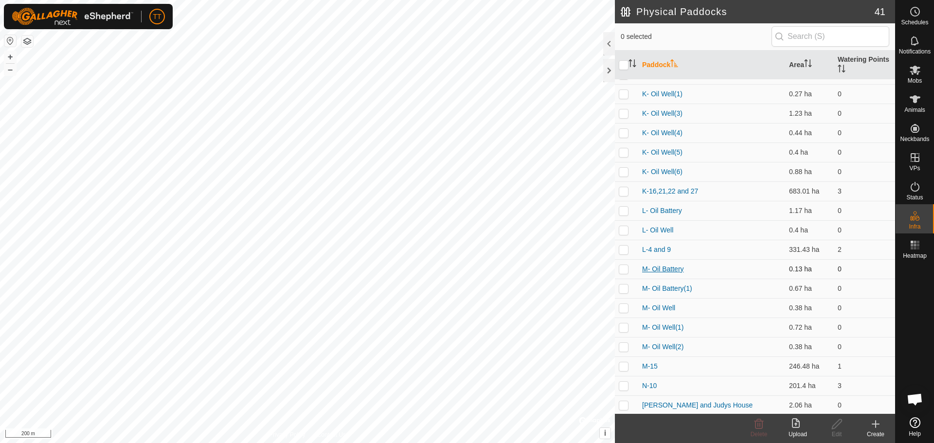
click at [667, 268] on link "M- Oil Battery" at bounding box center [663, 269] width 42 height 8
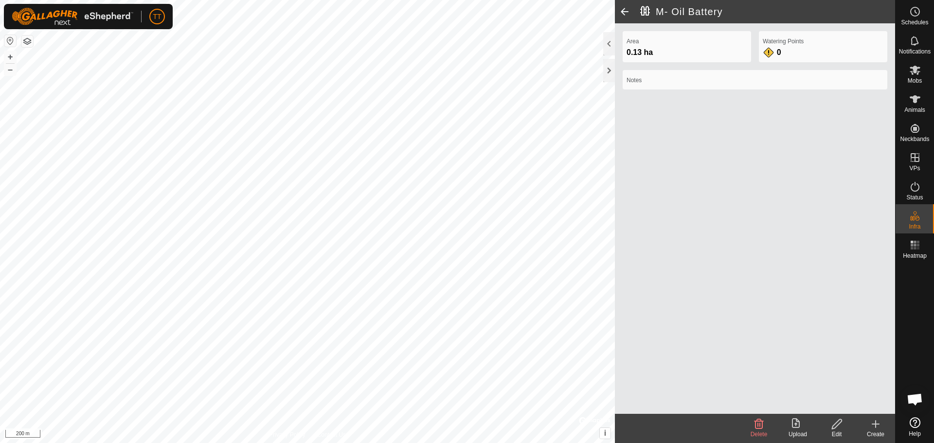
click at [626, 12] on span at bounding box center [624, 11] width 19 height 23
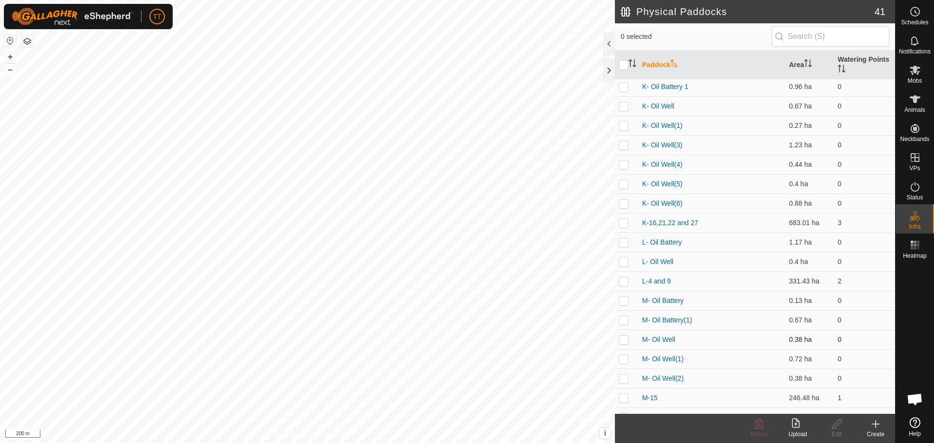
scroll to position [463, 0]
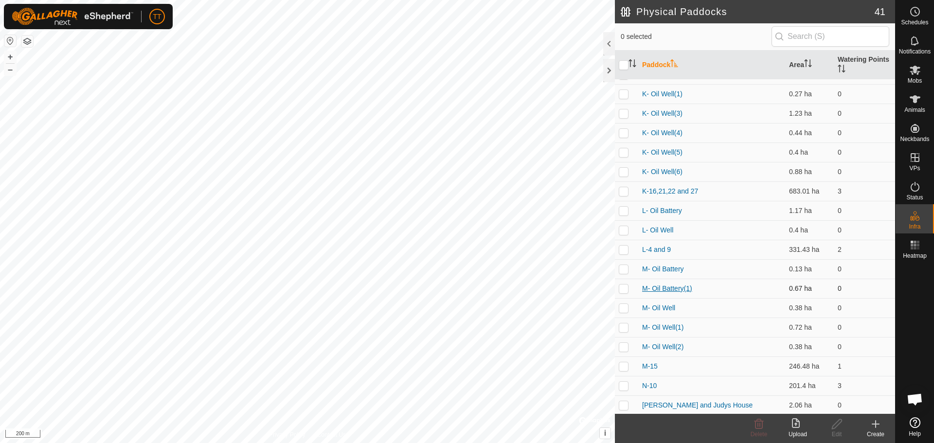
click at [679, 288] on link "M- Oil Battery(1)" at bounding box center [667, 288] width 50 height 8
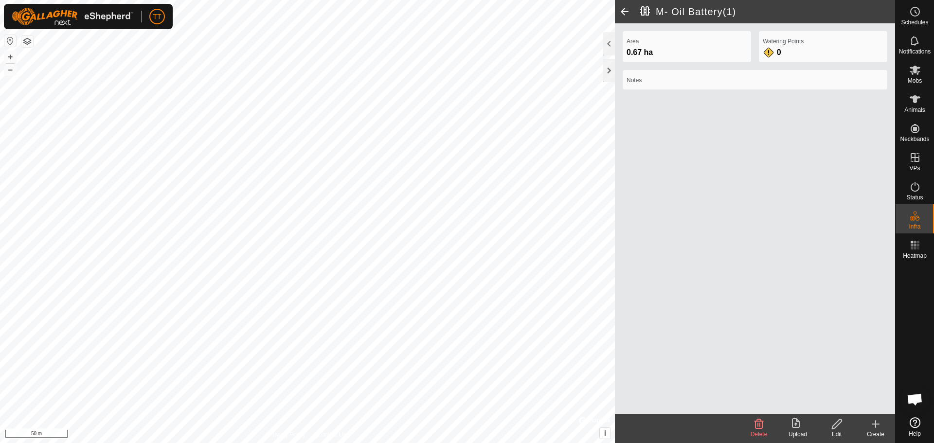
click at [630, 13] on span at bounding box center [624, 11] width 19 height 23
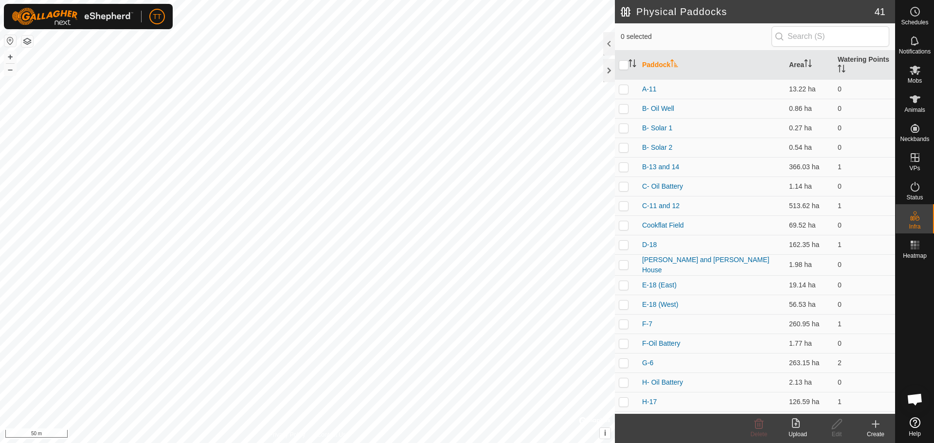
click at [878, 424] on icon at bounding box center [875, 424] width 7 height 0
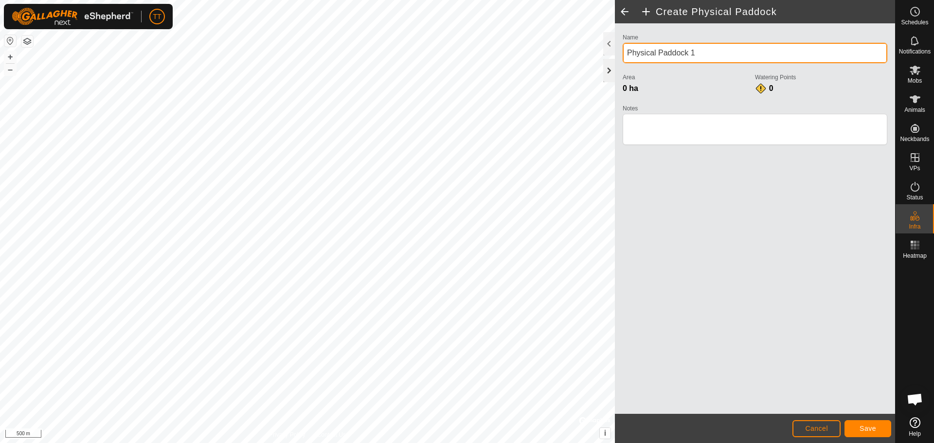
drag, startPoint x: 695, startPoint y: 52, endPoint x: 612, endPoint y: 74, distance: 86.0
click at [615, 72] on div "Name Physical Paddock 1 Area 0 ha Watering Points 0 Notes" at bounding box center [755, 218] width 280 height 390
drag, startPoint x: 626, startPoint y: 55, endPoint x: 621, endPoint y: 58, distance: 6.1
click at [621, 58] on div "Name _- Oil Well Area 0 ha Watering Points 0 Notes" at bounding box center [755, 93] width 272 height 125
click at [681, 52] on input "I- Oil Well" at bounding box center [754, 53] width 265 height 20
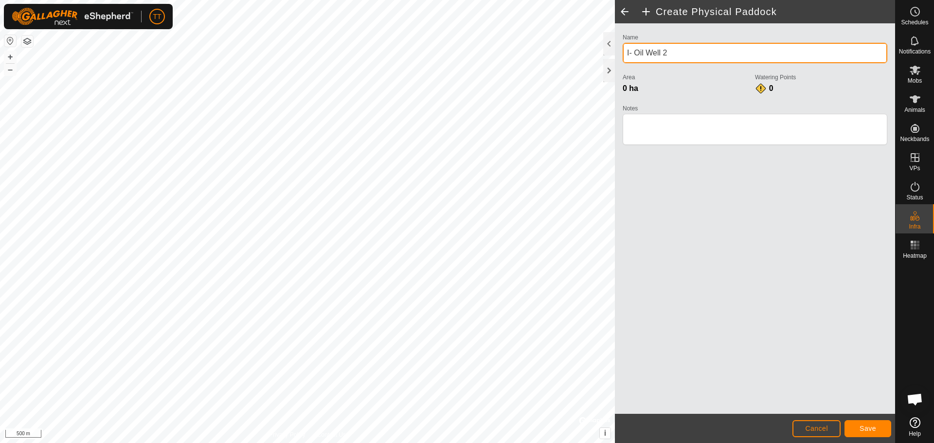
type input "I- Oil Well 2"
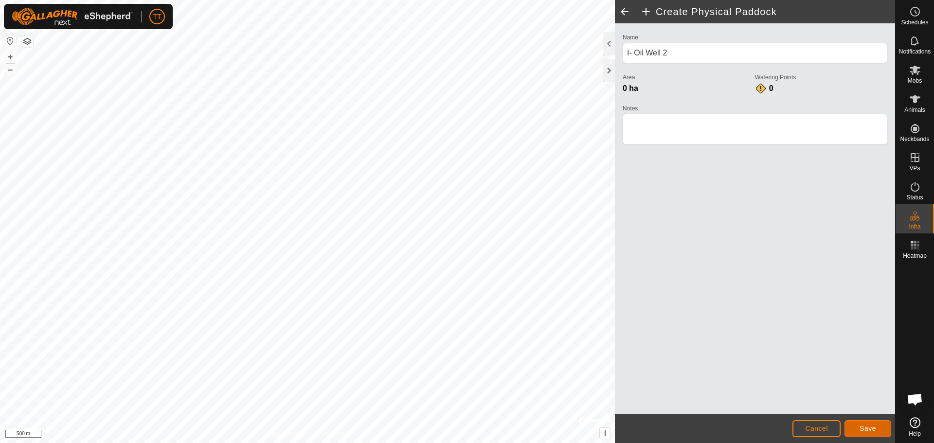
click at [874, 430] on span "Save" at bounding box center [867, 429] width 17 height 8
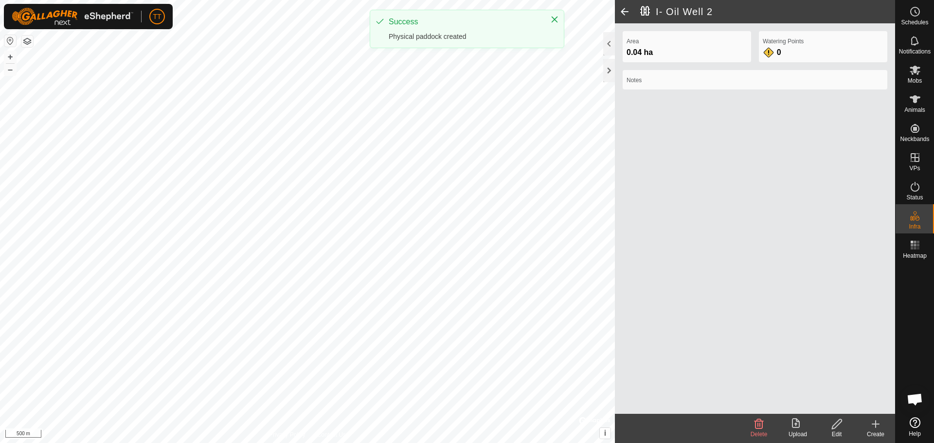
click at [628, 7] on span at bounding box center [624, 11] width 19 height 23
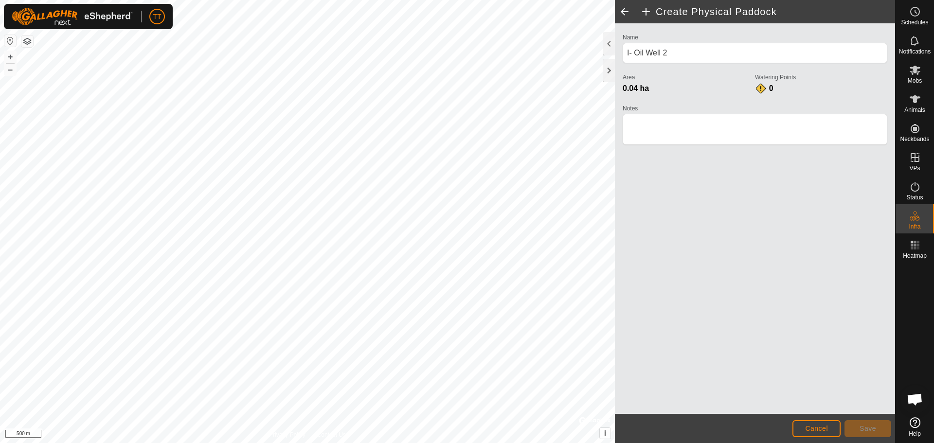
click at [623, 9] on span at bounding box center [624, 11] width 19 height 23
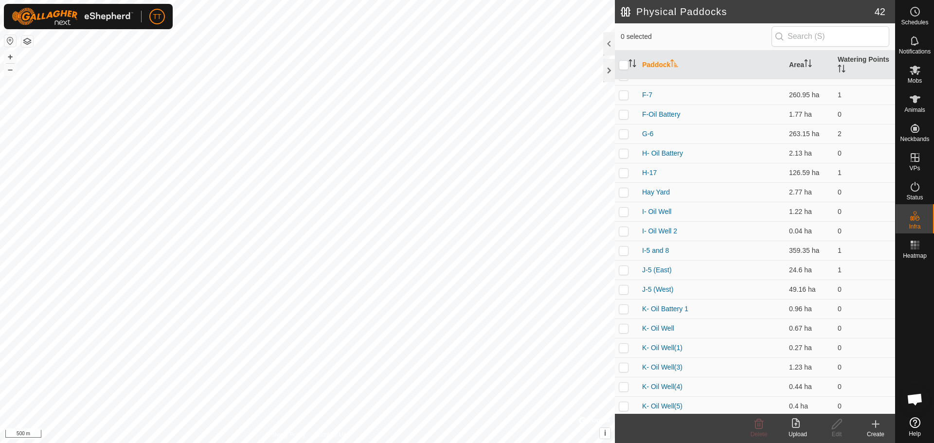
scroll to position [292, 0]
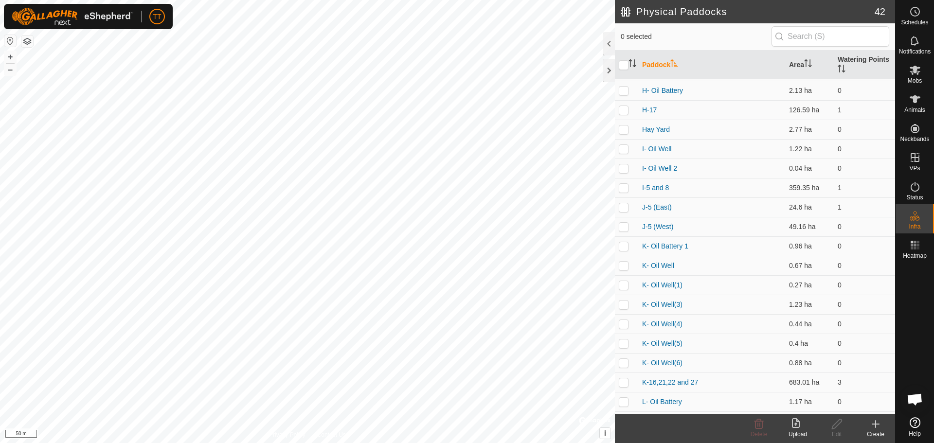
click at [878, 424] on icon at bounding box center [875, 424] width 7 height 0
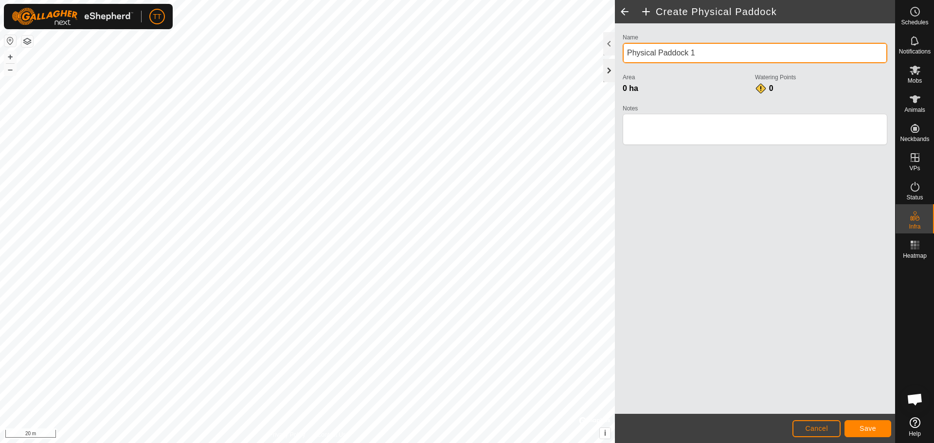
drag, startPoint x: 702, startPoint y: 58, endPoint x: 612, endPoint y: 62, distance: 90.1
click at [615, 62] on div "Create Physical Paddock Name Physical Paddock 1 Area 0 ha Watering Points 0 Not…" at bounding box center [755, 221] width 280 height 443
type input "I- Oil Well 3"
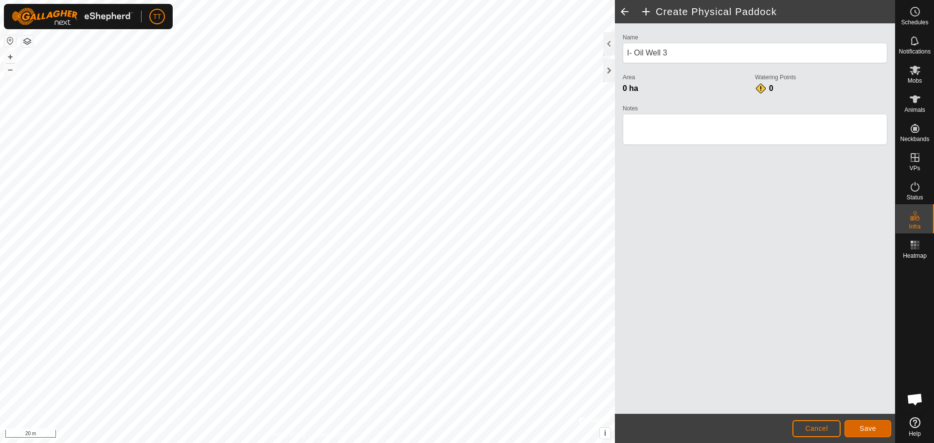
click at [862, 432] on button "Save" at bounding box center [867, 428] width 47 height 17
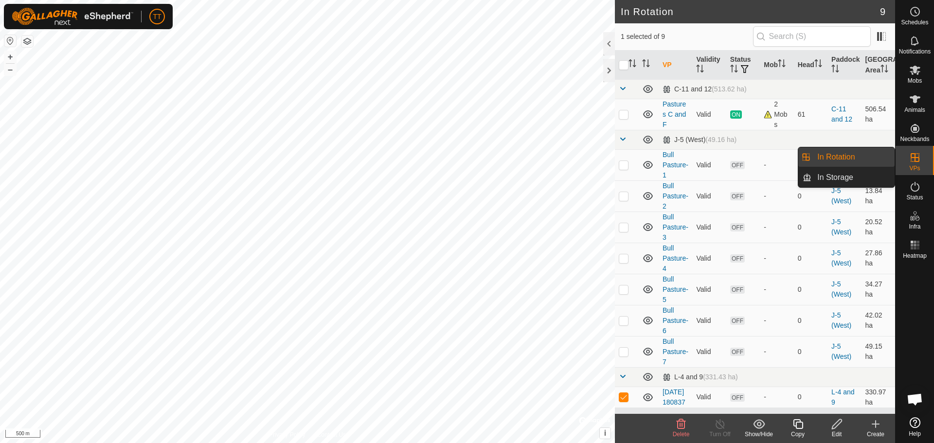
click at [924, 152] on div "VPs" at bounding box center [914, 160] width 38 height 29
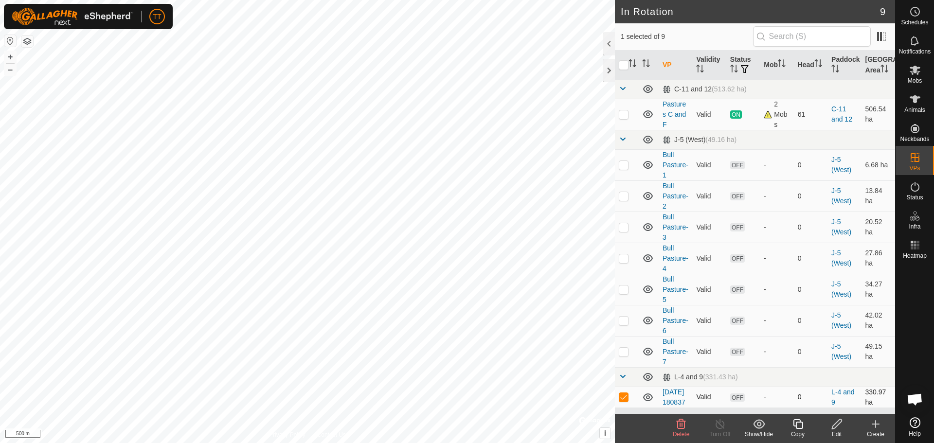
click at [627, 401] on p-checkbox at bounding box center [624, 397] width 10 height 8
checkbox input "false"
